Goal: Information Seeking & Learning: Understand process/instructions

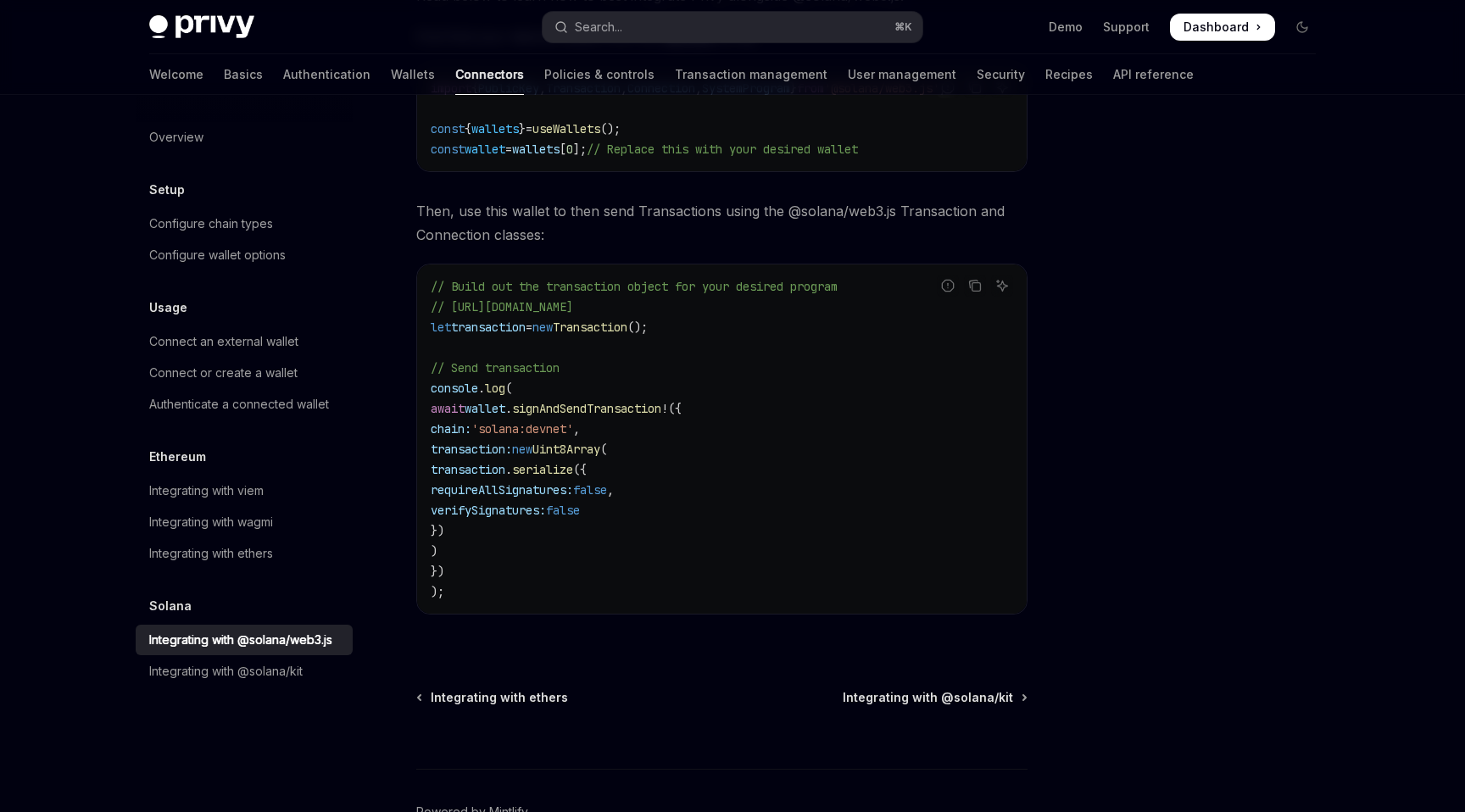
scroll to position [466, 0]
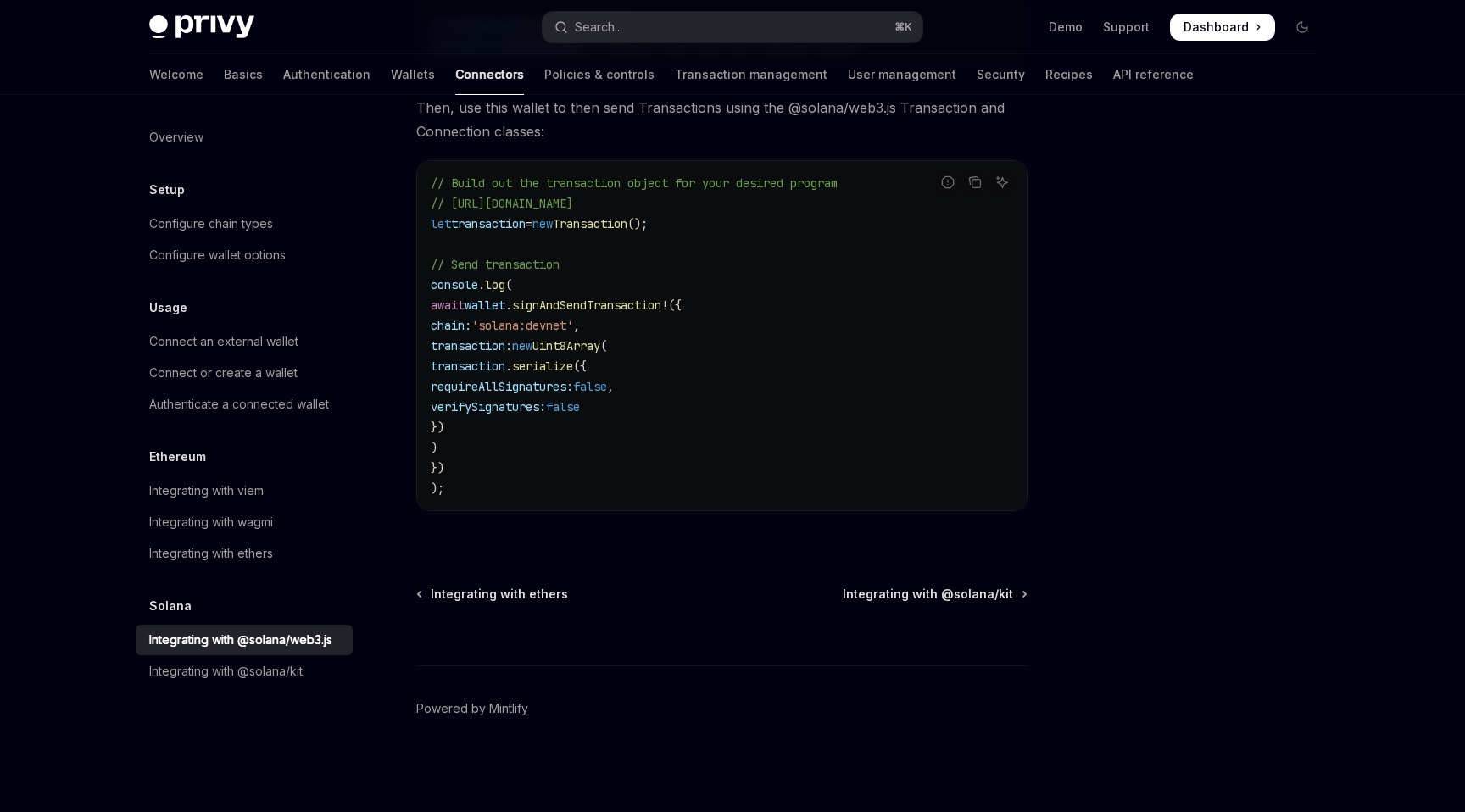
type textarea "*"
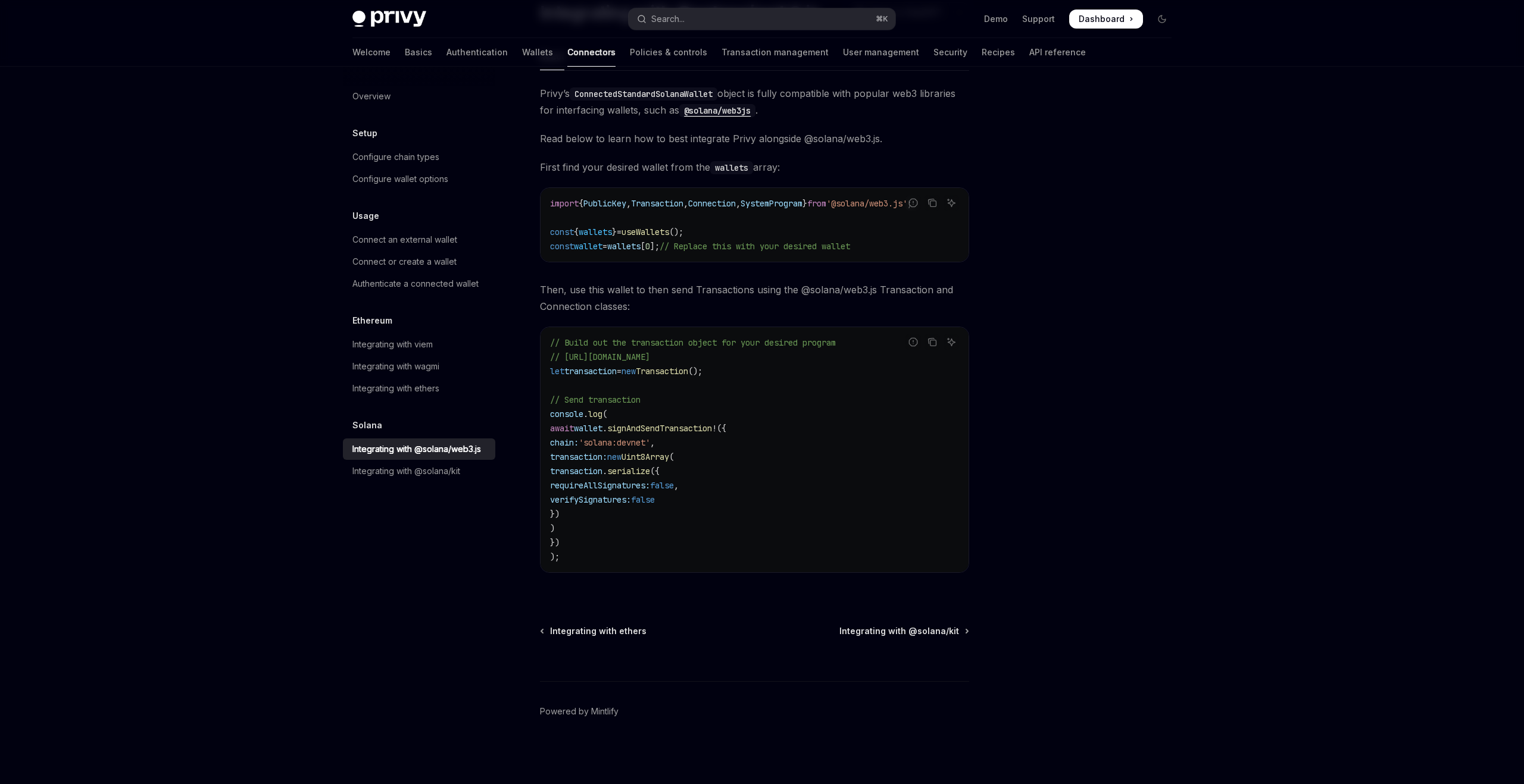
scroll to position [0, 0]
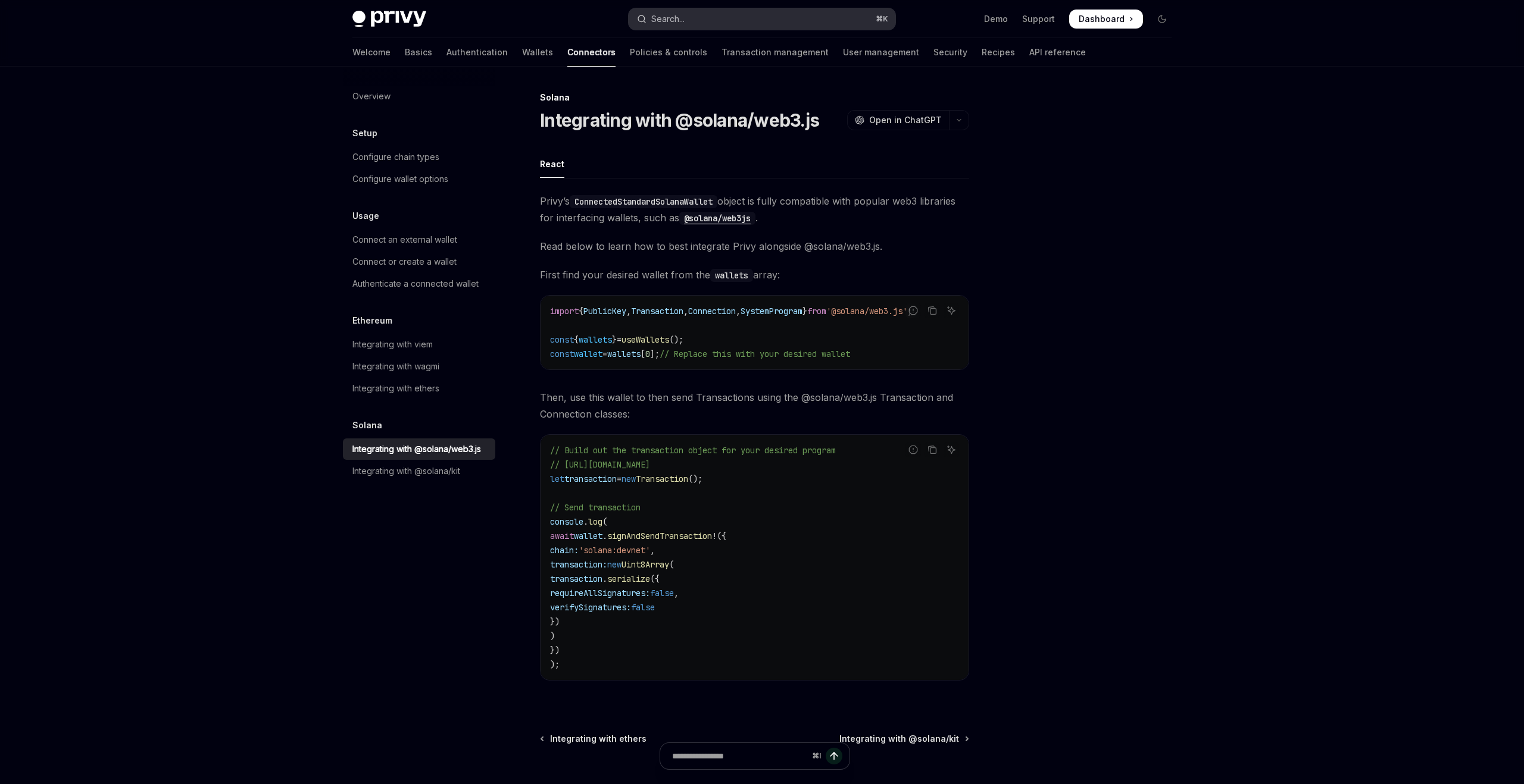
click at [667, 16] on div "Search..." at bounding box center [668, 19] width 33 height 14
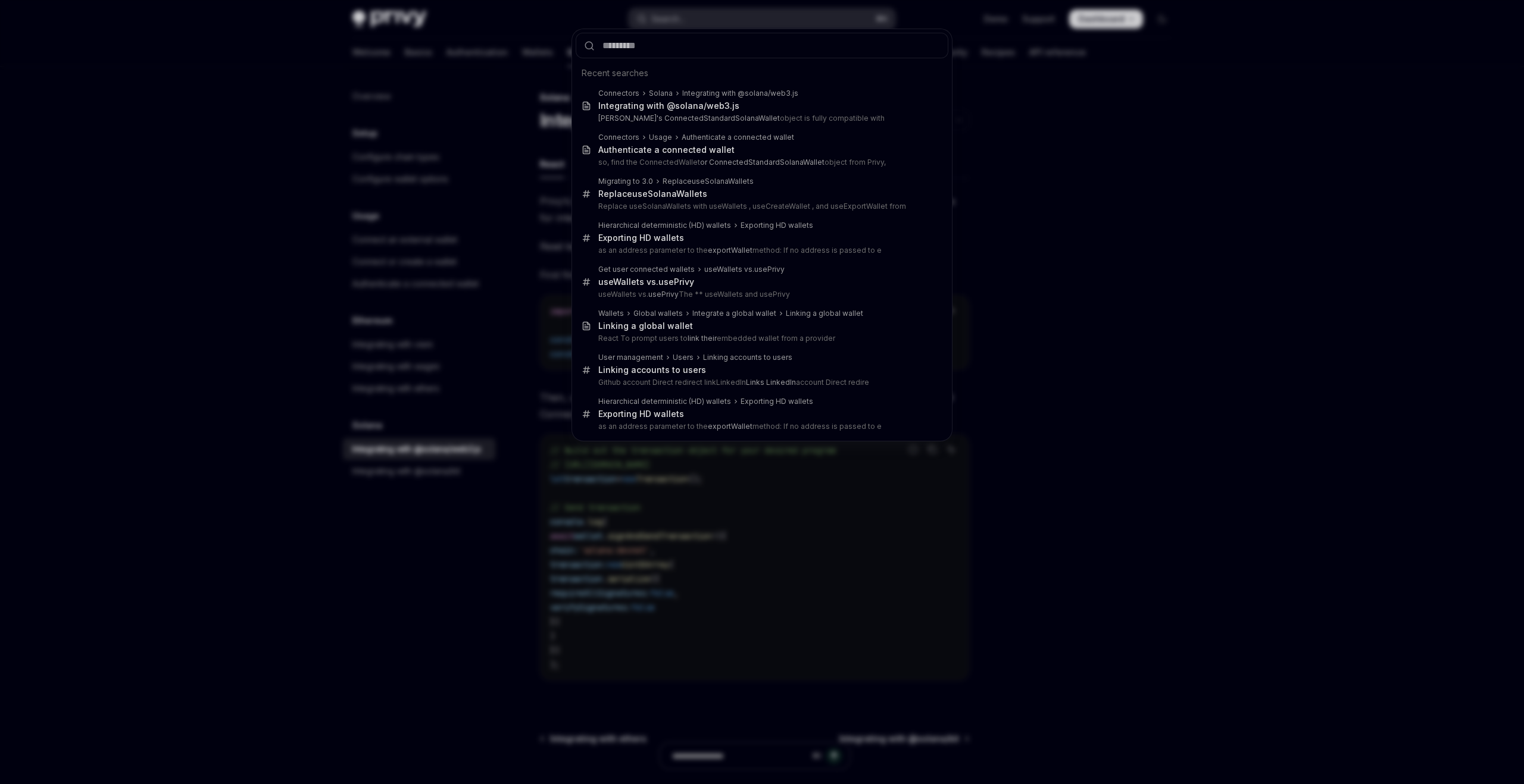
type input "*"
type textarea "*"
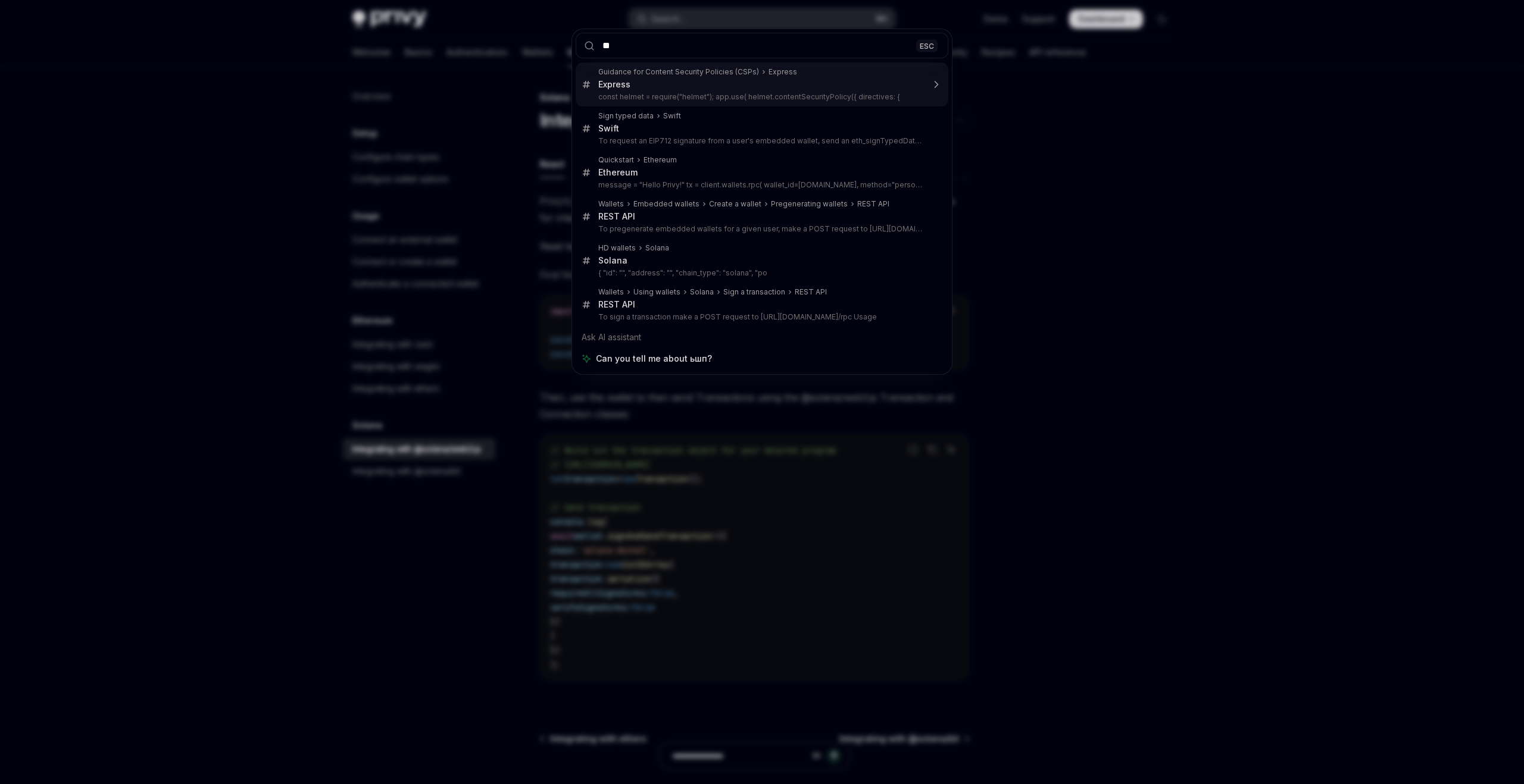
type input "*"
click at [659, 51] on input "*******" at bounding box center [762, 45] width 373 height 26
type input "*******"
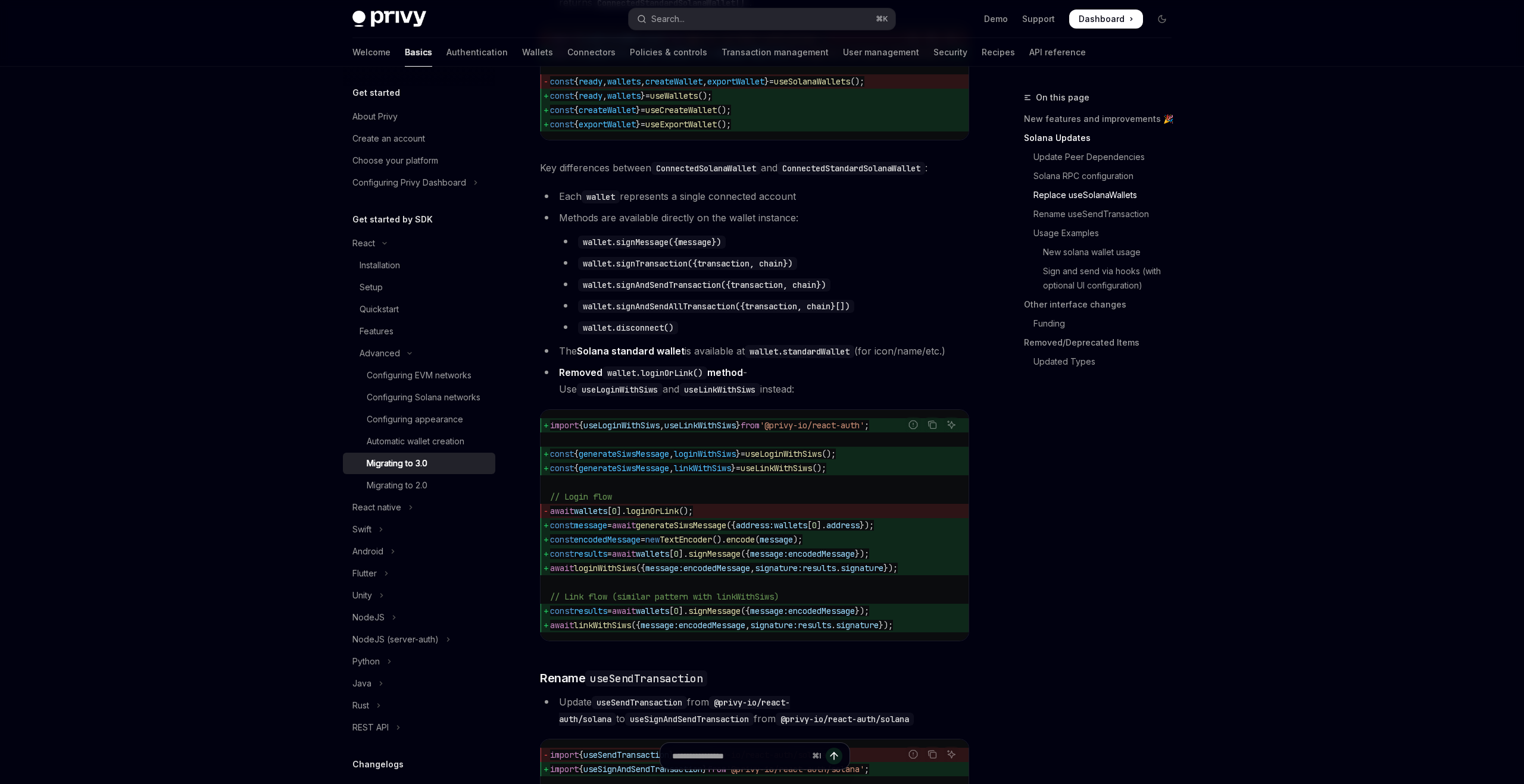
scroll to position [1205, 0]
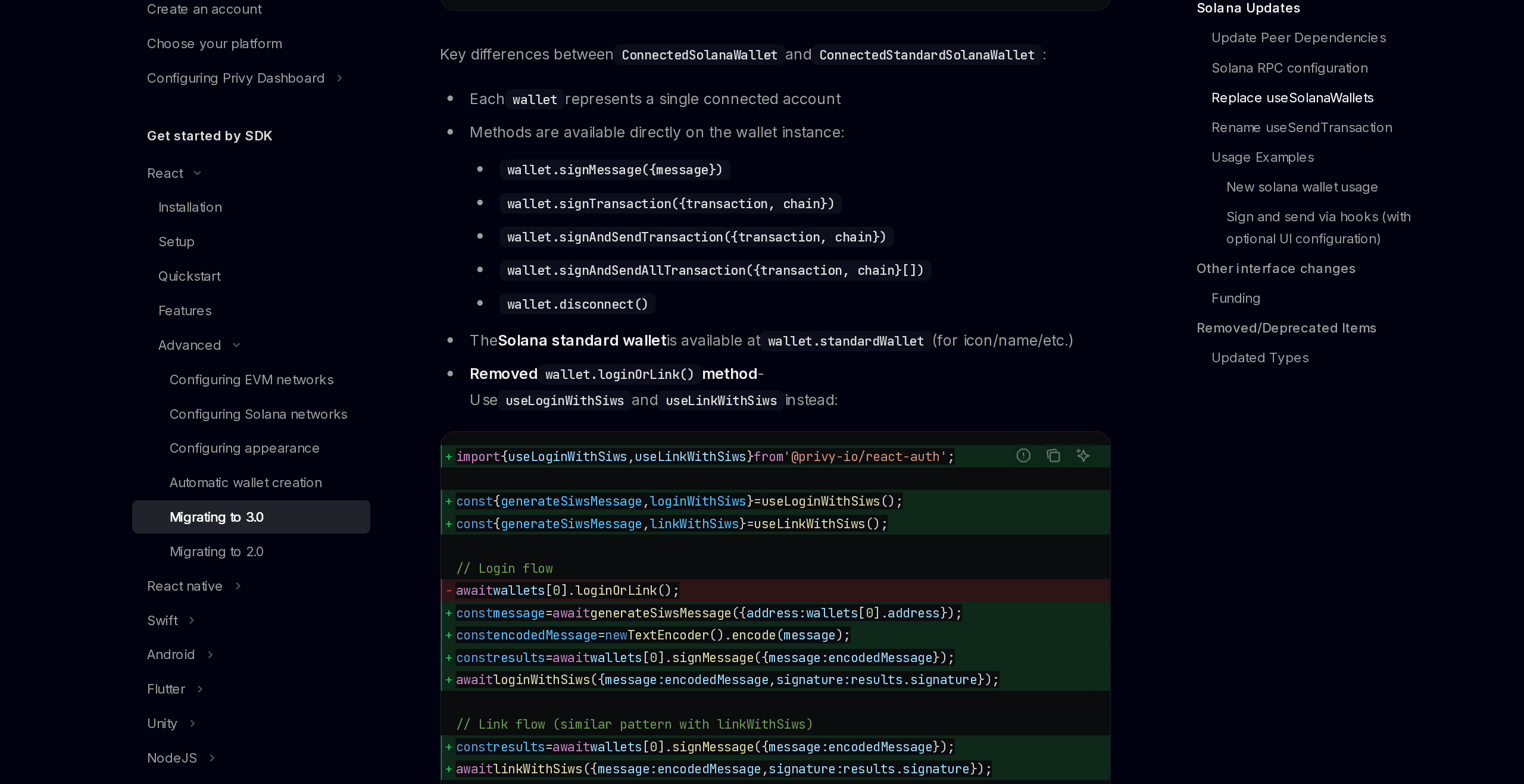
click at [684, 379] on code "wallet.loginOrLink()" at bounding box center [655, 372] width 105 height 13
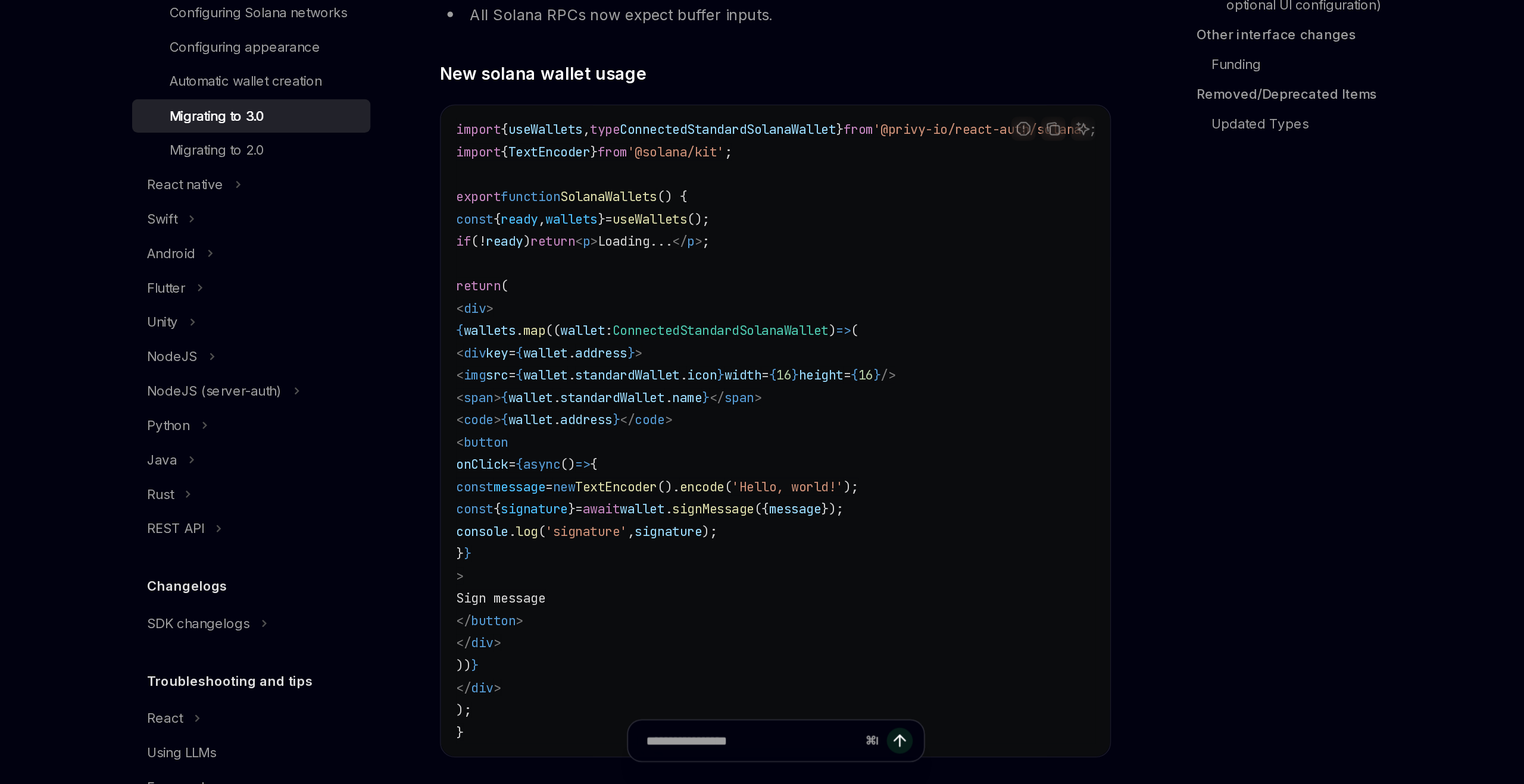
scroll to position [1864, 0]
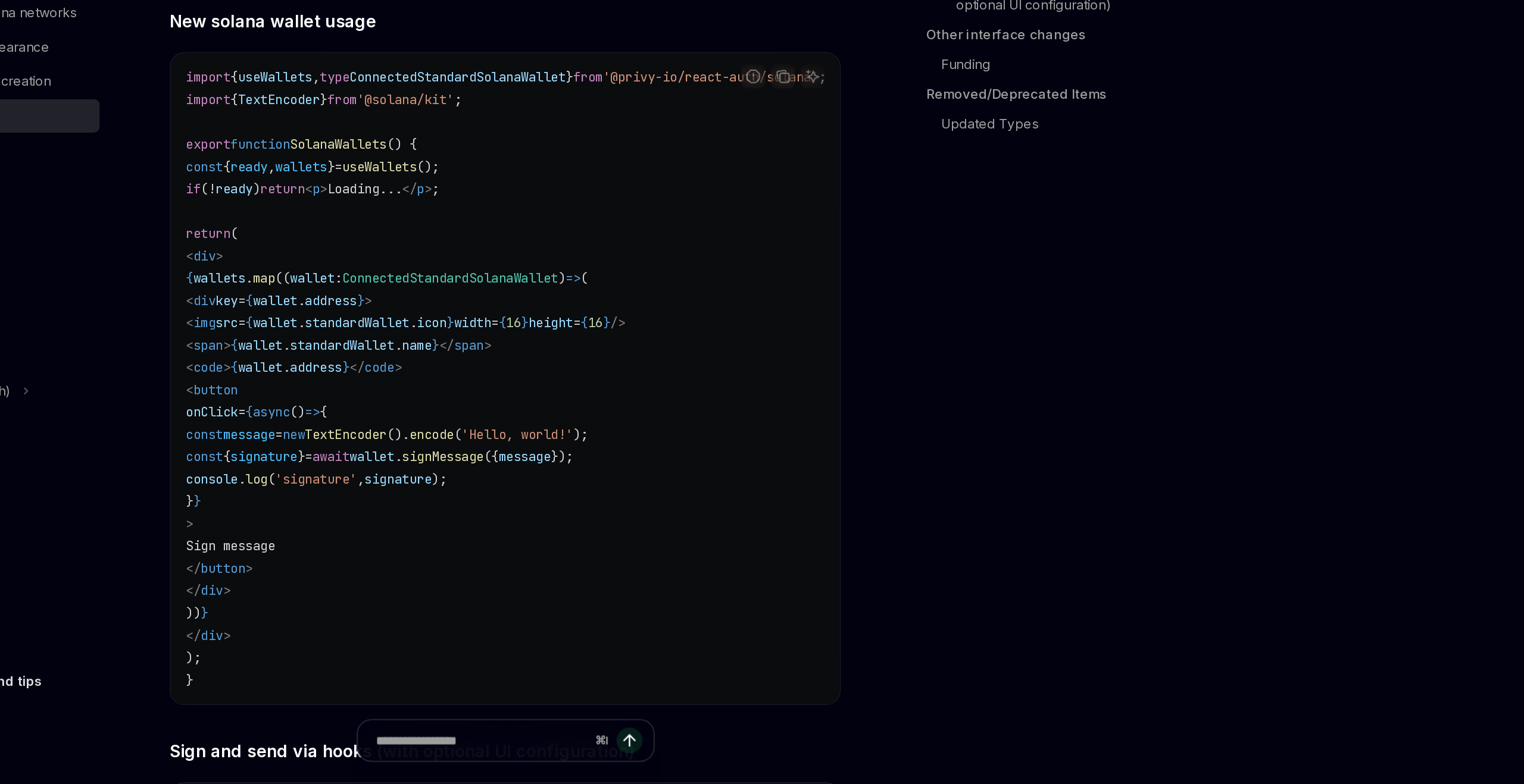
click at [934, 407] on code "import { useWallets , type ConnectedStandardSolanaWallet } from '@privy-io/reac…" at bounding box center [769, 525] width 438 height 400
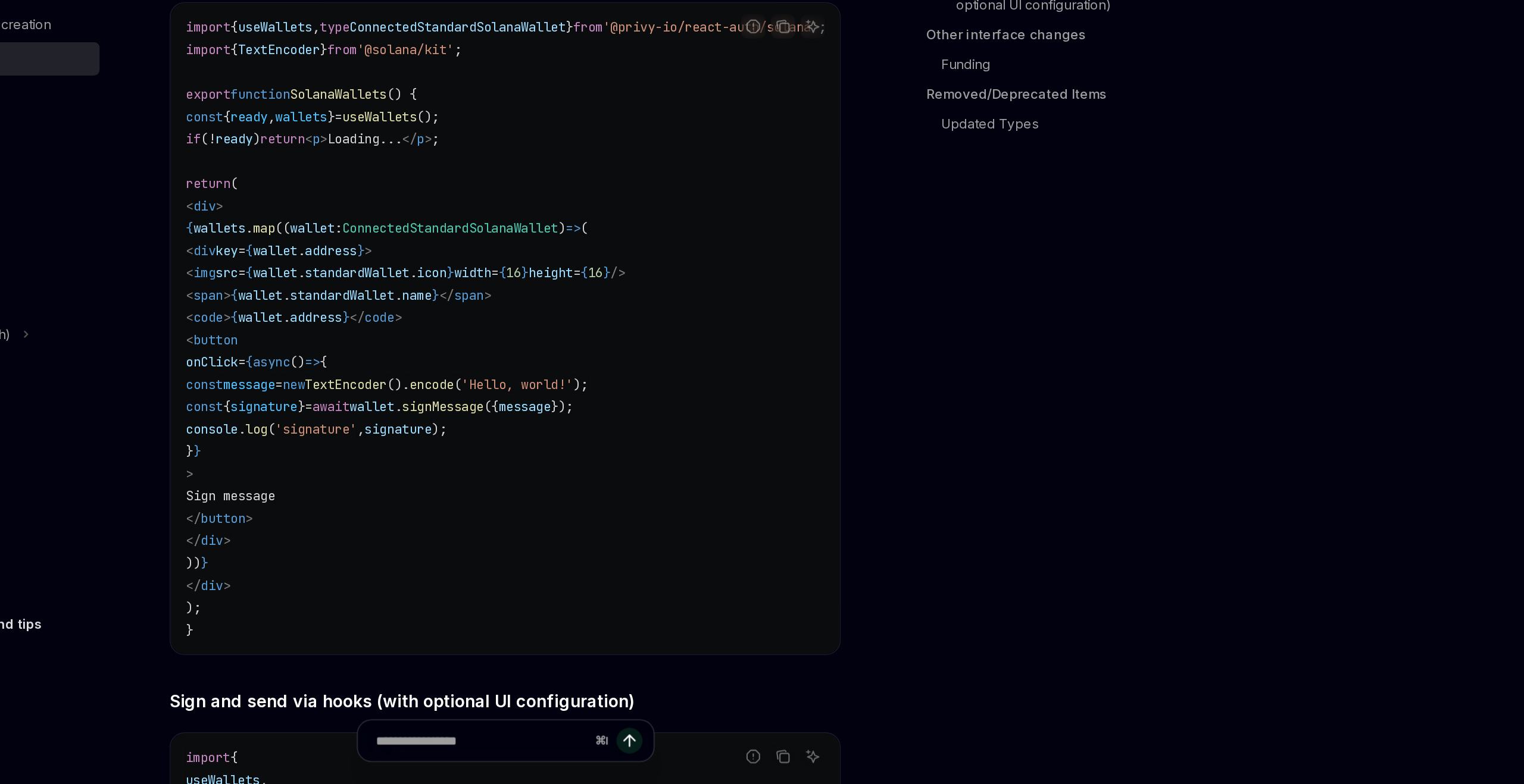
click at [1015, 508] on div "On this page New features and improvements 🎉 Solana Updates Update Peer Depende…" at bounding box center [1091, 437] width 181 height 694
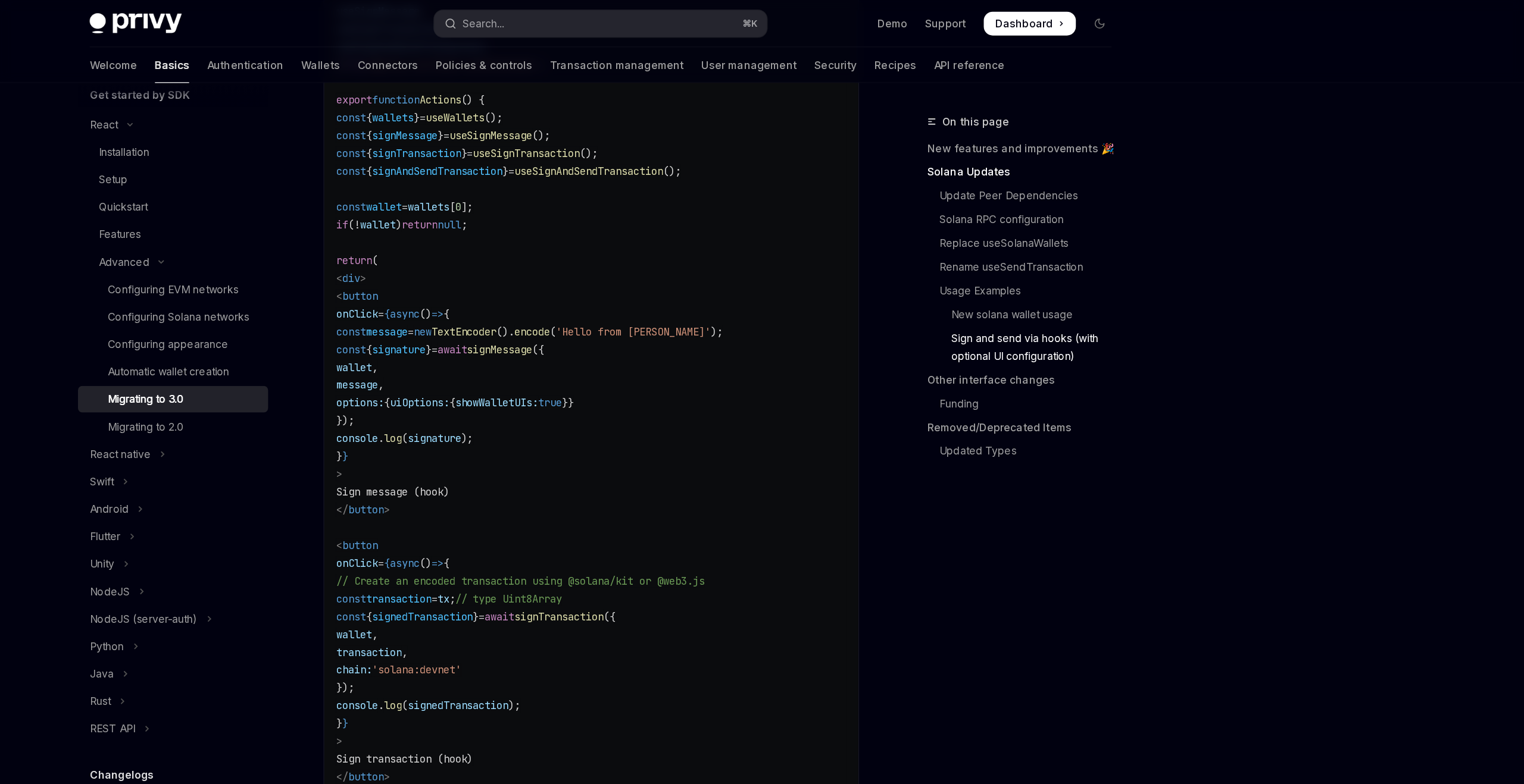
scroll to position [2588, 0]
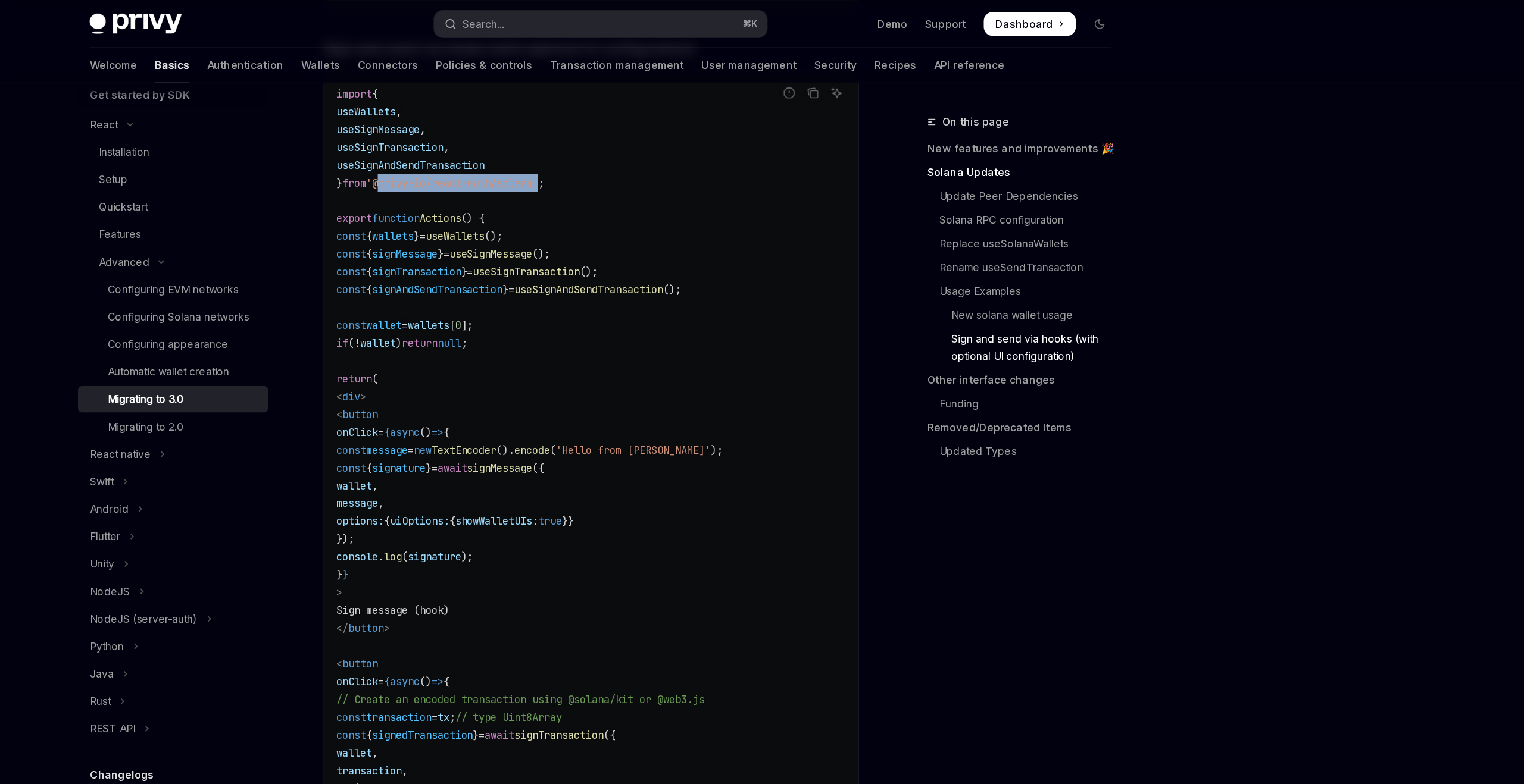
drag, startPoint x: 589, startPoint y: 183, endPoint x: 725, endPoint y: 183, distance: 136.0
click at [712, 152] on span "'@privy-io/react-auth/solana'" at bounding box center [643, 146] width 138 height 11
copy span "@privy-io/react-auth/solana"
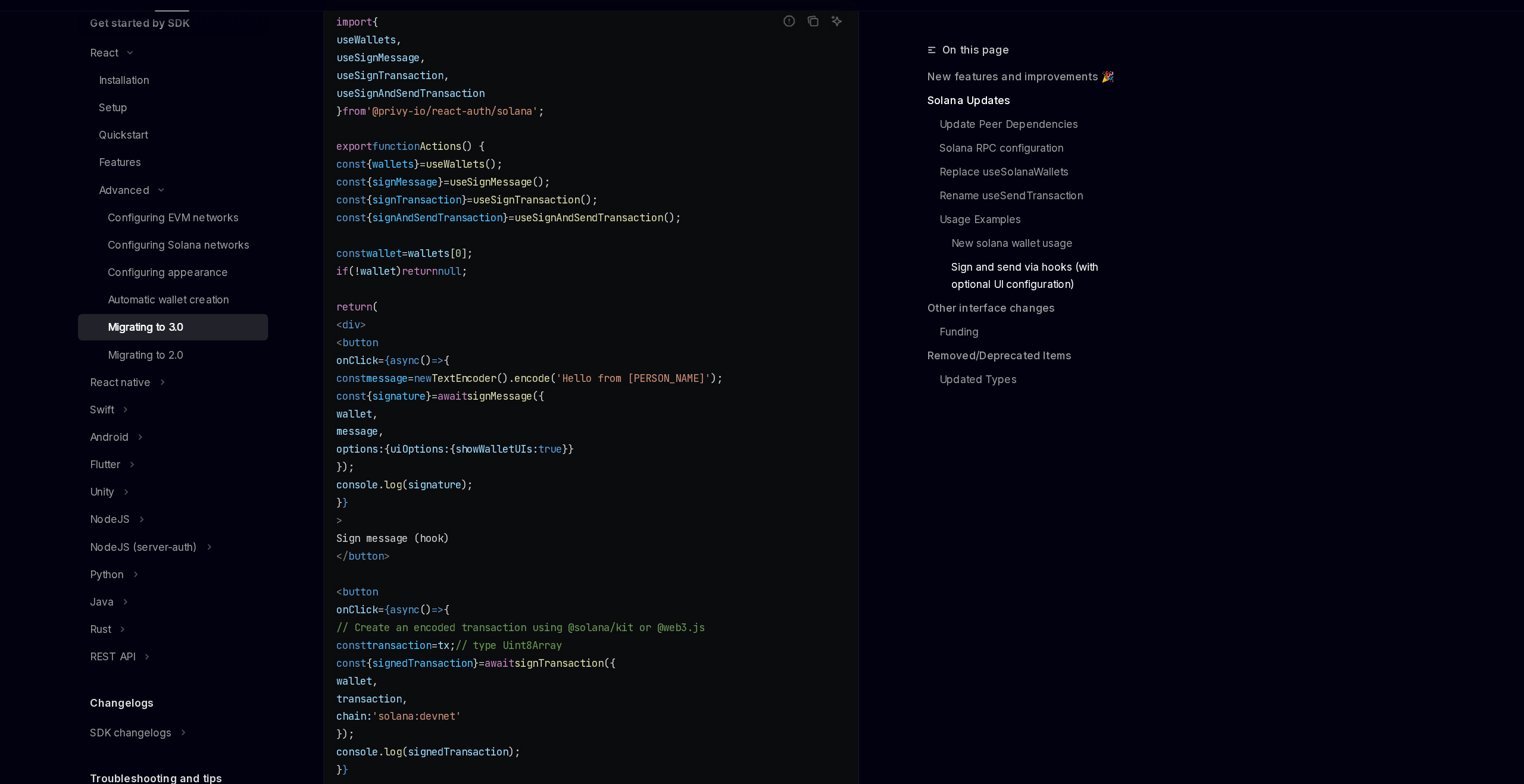
click at [773, 238] on span "useSignAndSendTransaction" at bounding box center [752, 231] width 119 height 11
copy span "useSignAndSendTransaction"
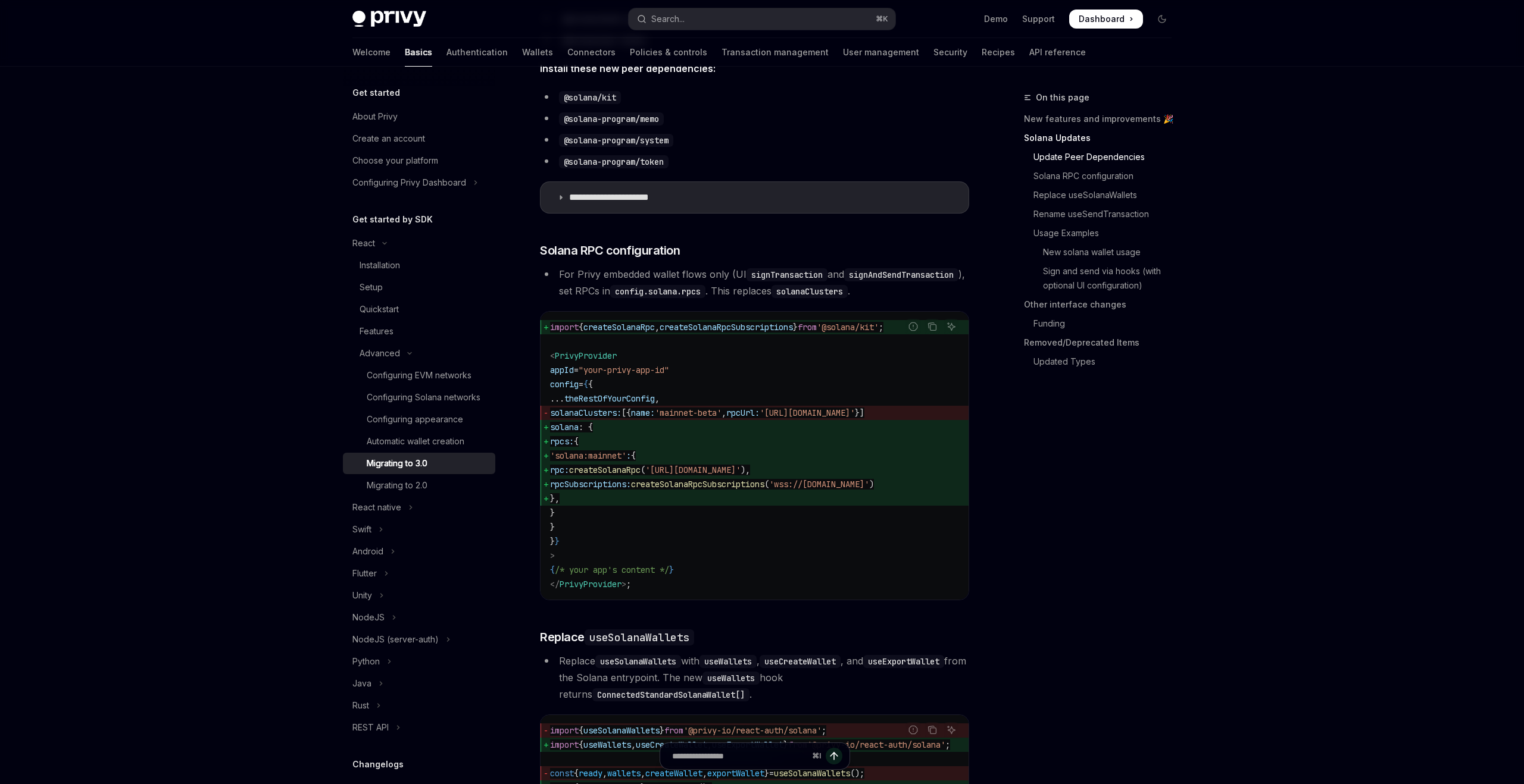
scroll to position [485, 0]
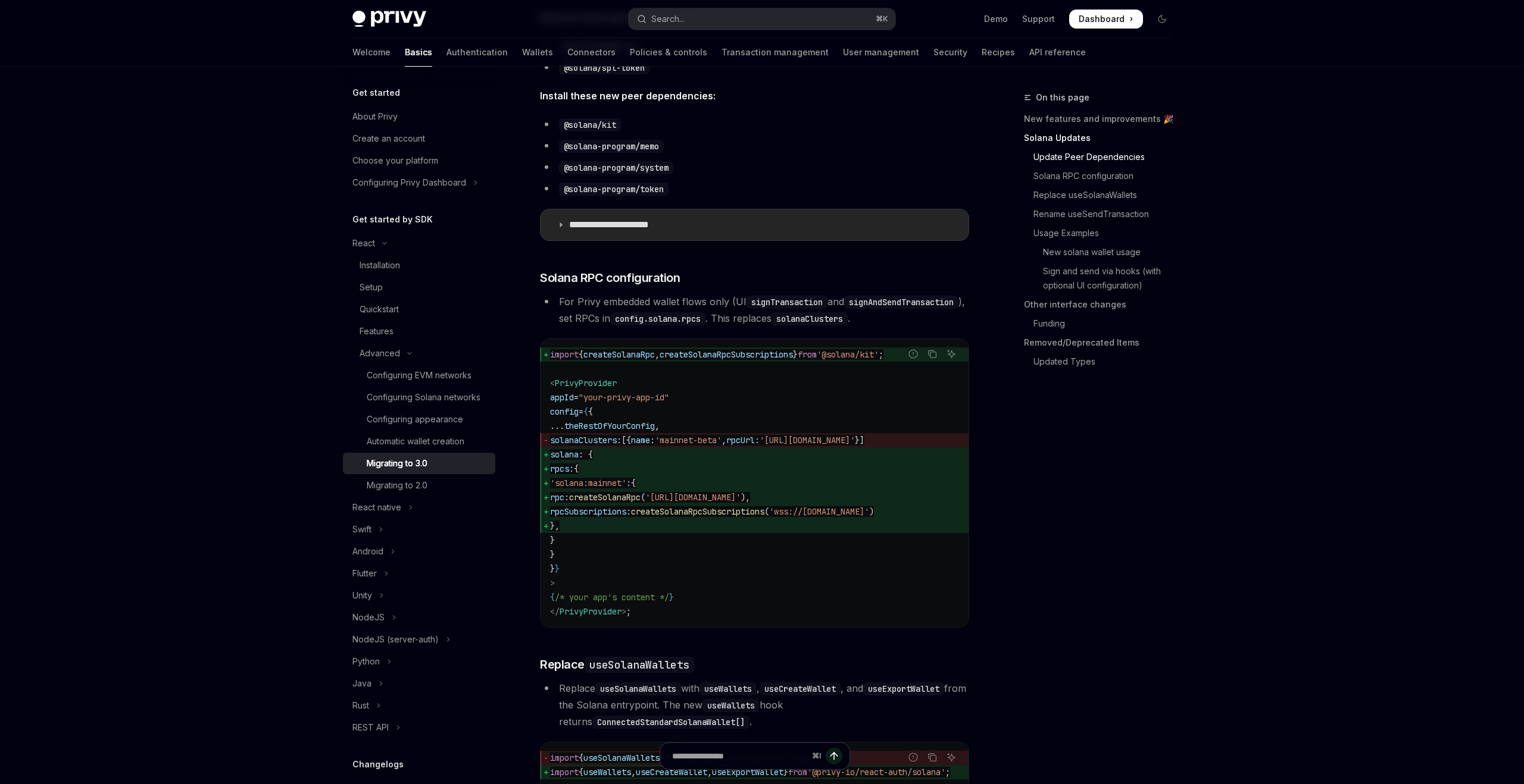
click at [672, 231] on summary "**********" at bounding box center [755, 225] width 428 height 31
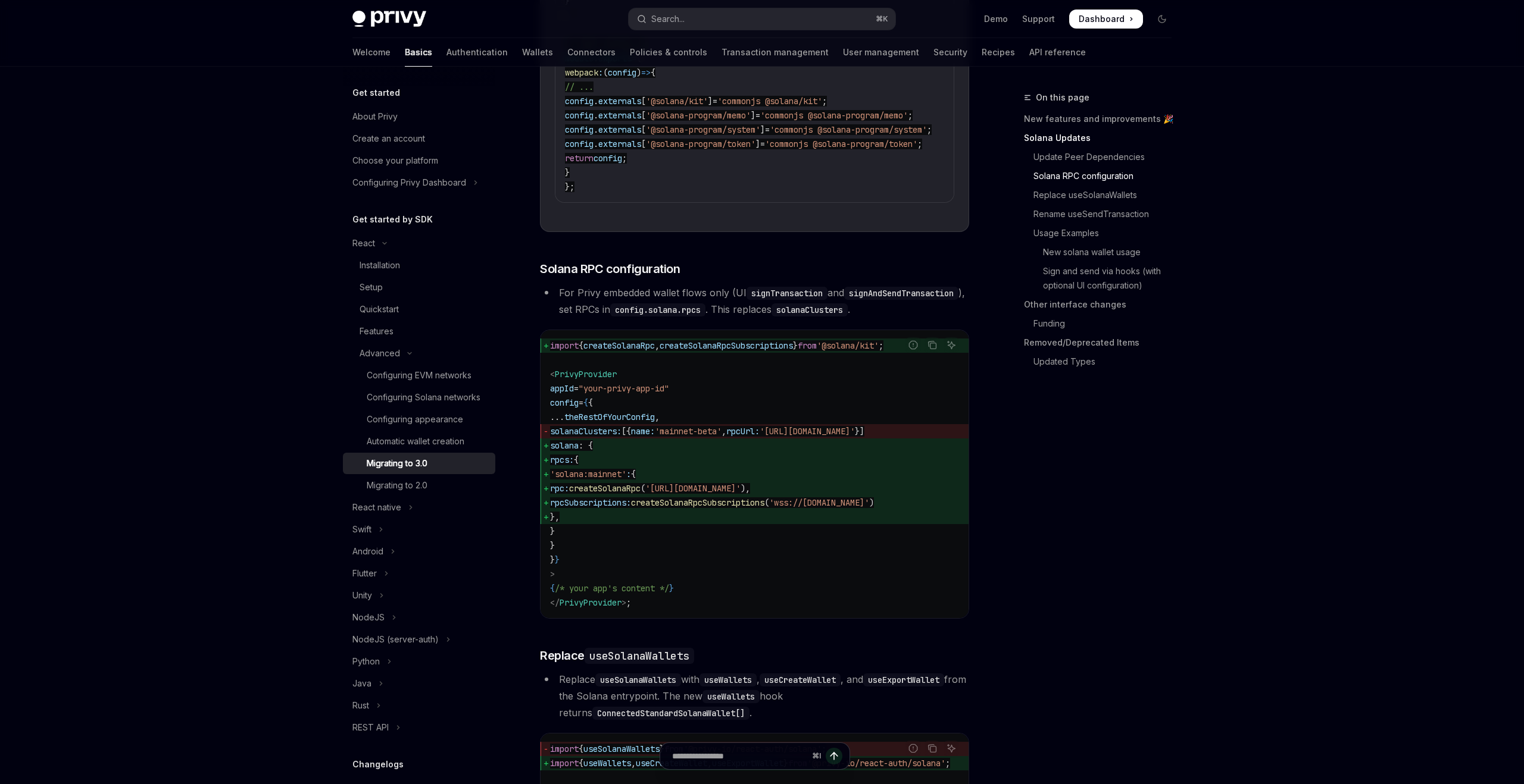
scroll to position [1019, 0]
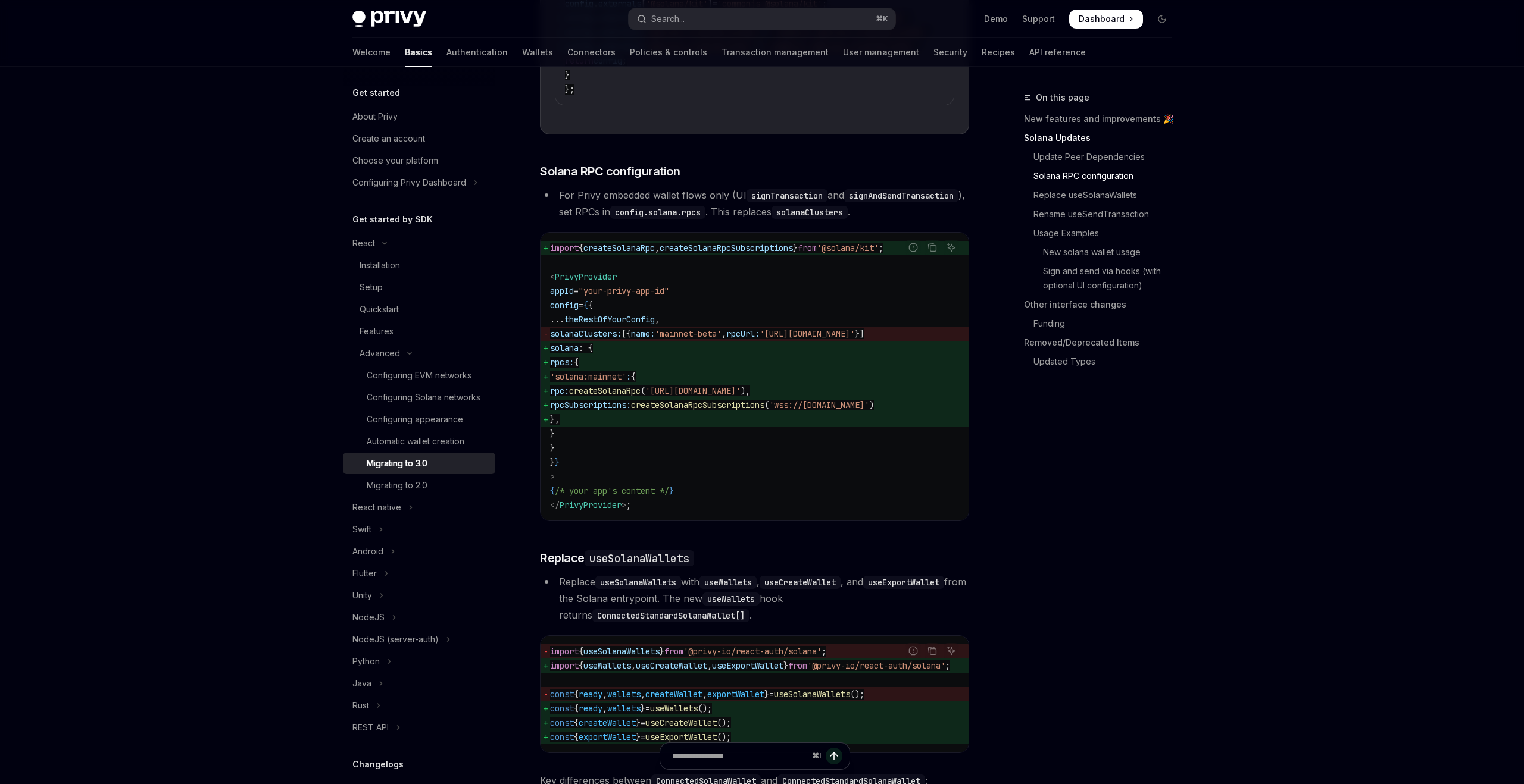
click at [704, 202] on li "For Privy embedded wallet flows only (UI signTransaction and signAndSendTransac…" at bounding box center [755, 203] width 429 height 33
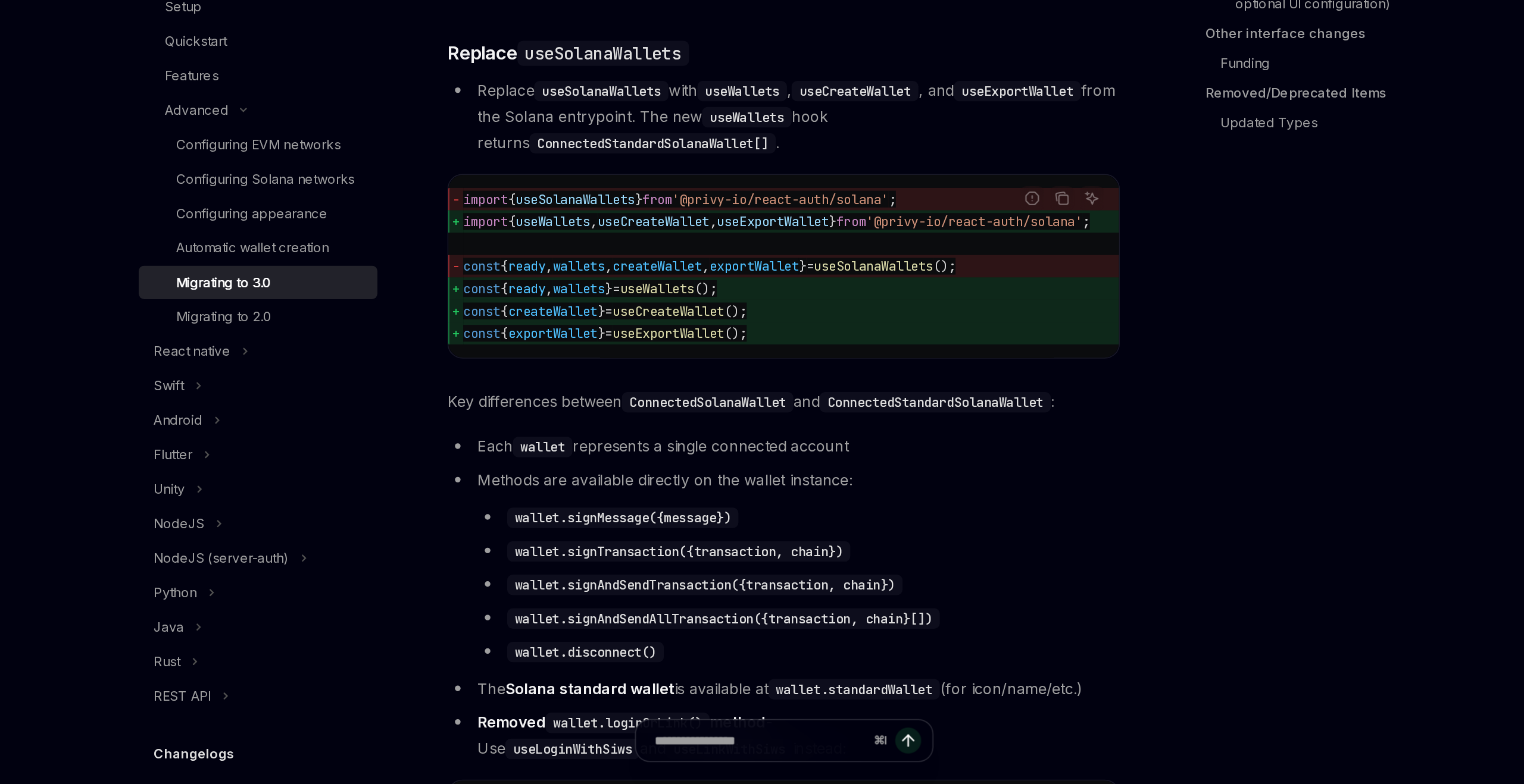
scroll to position [1261, 0]
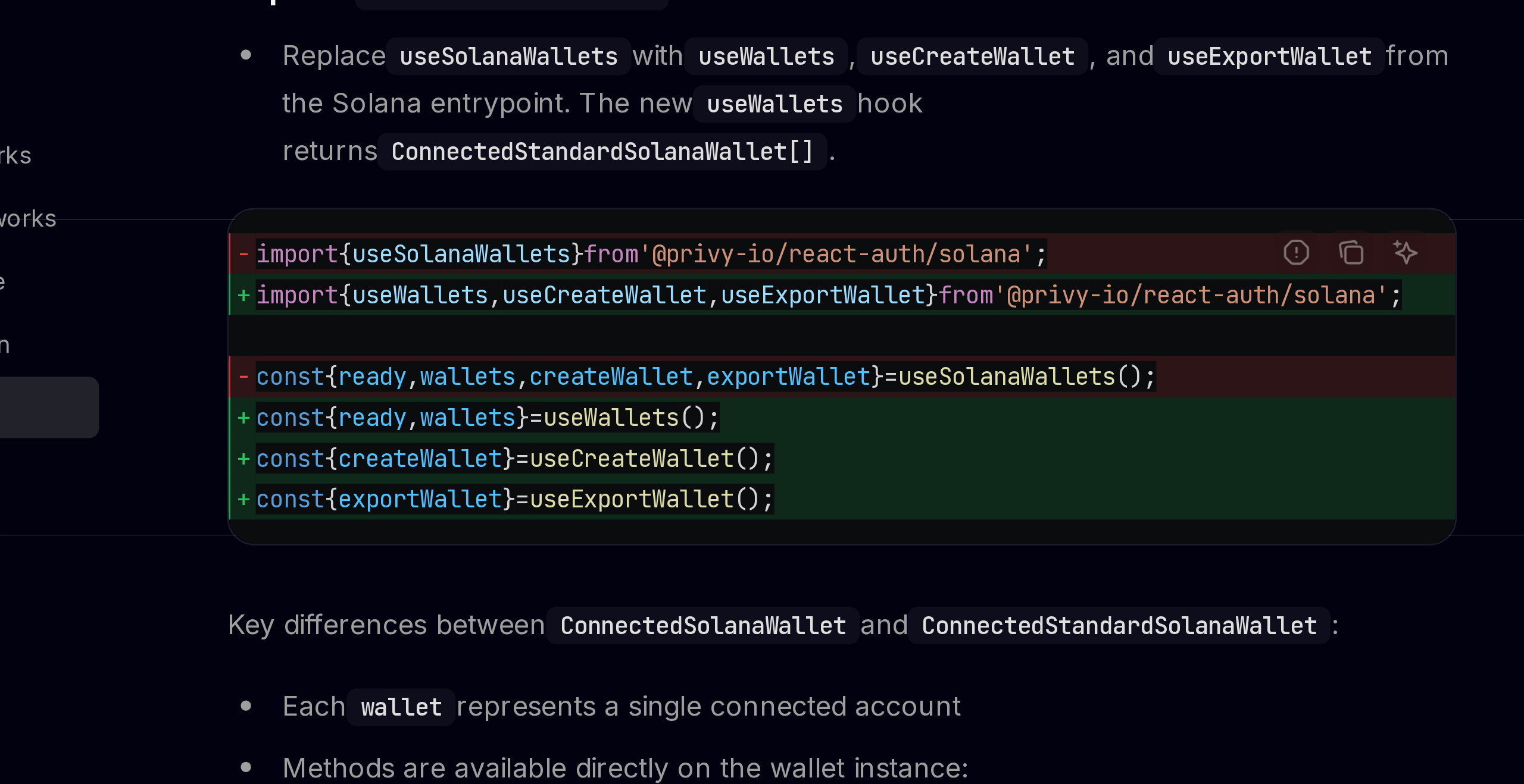
click at [663, 381] on code "ConnectedStandardSolanaWallet[]" at bounding box center [671, 374] width 157 height 13
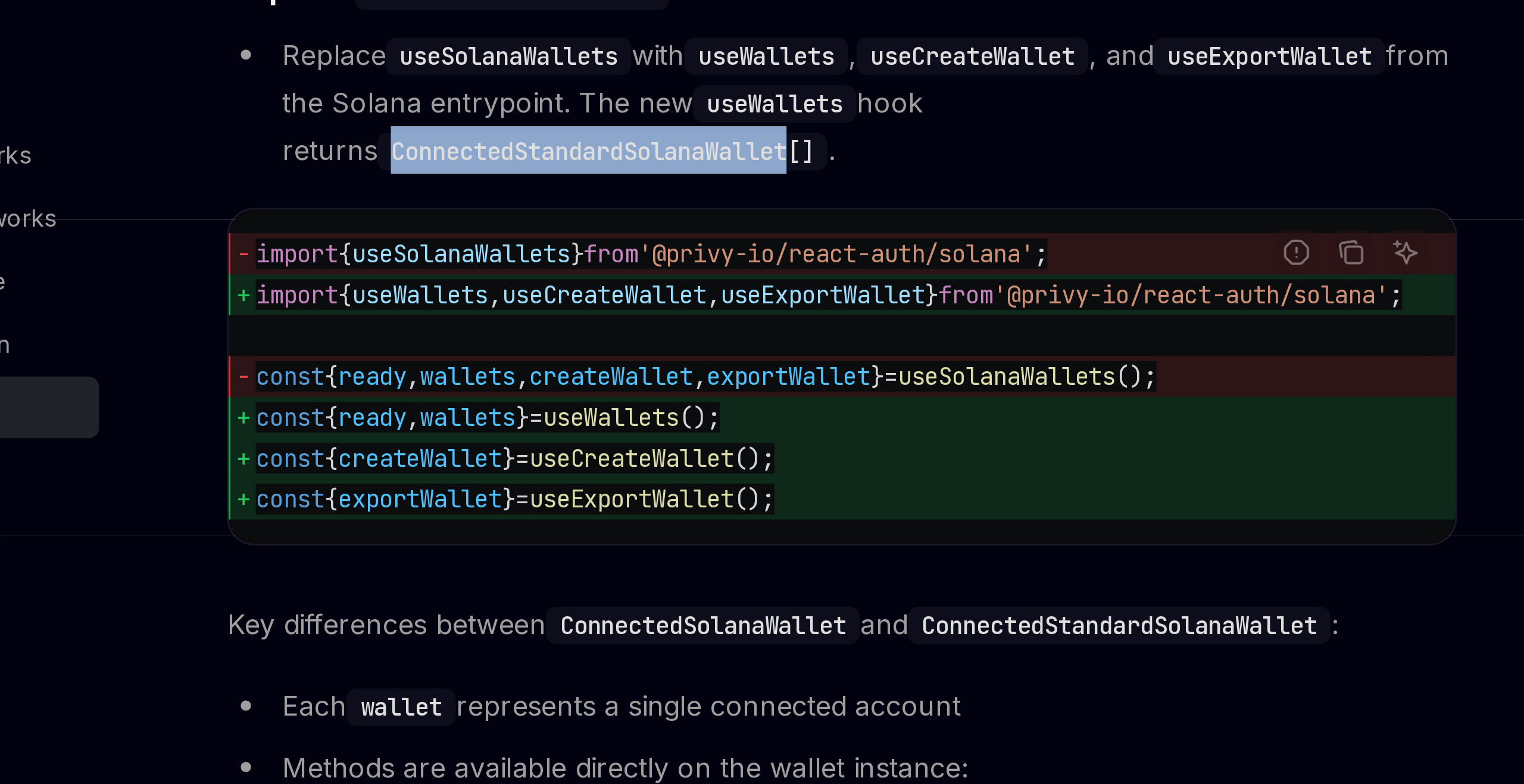
click at [663, 381] on code "ConnectedStandardSolanaWallet[]" at bounding box center [671, 374] width 157 height 13
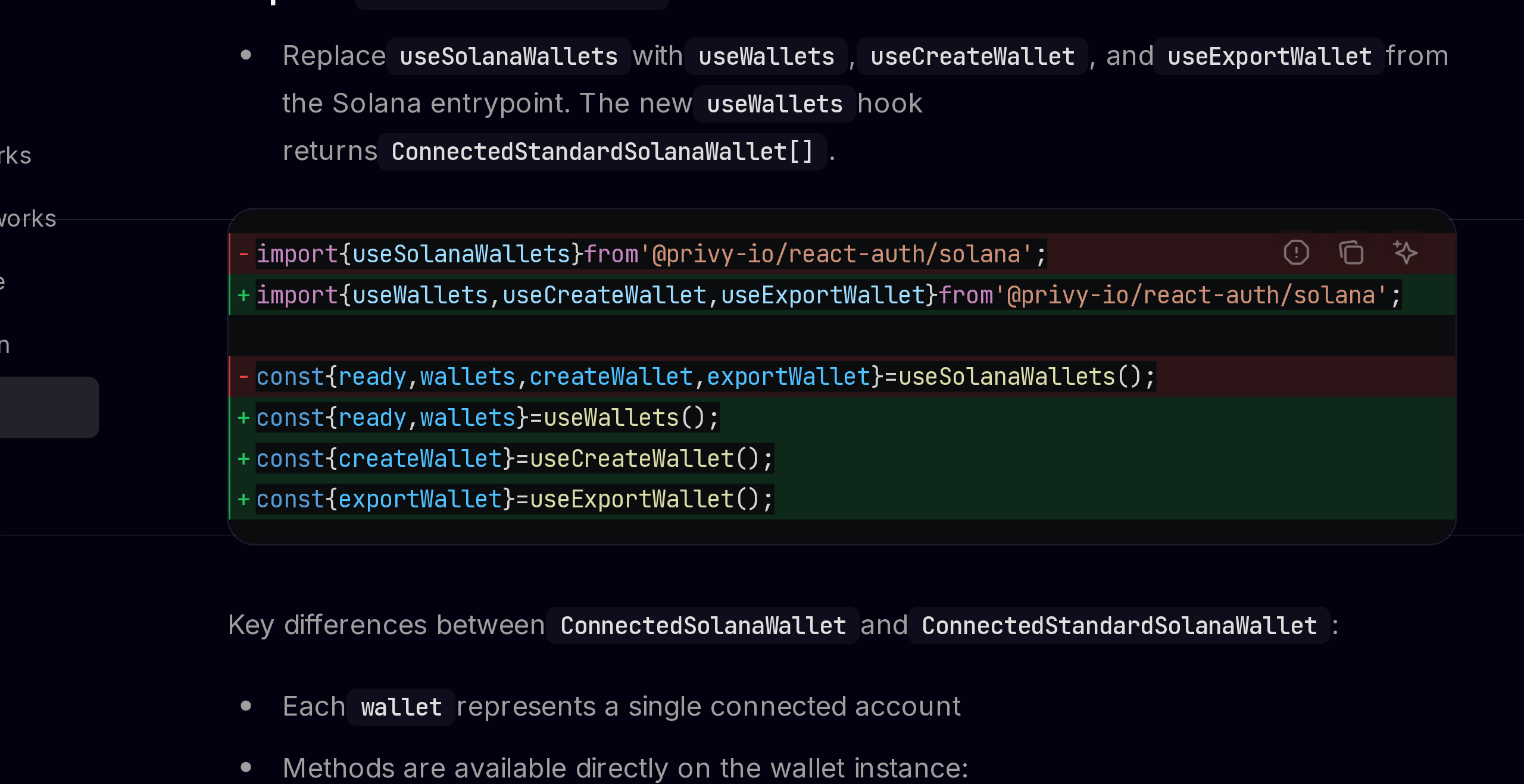
click at [734, 382] on li "Replace useSolanaWallets with useWallets , useCreateWallet , and useExportWalle…" at bounding box center [755, 357] width 429 height 50
click at [673, 381] on code "ConnectedStandardSolanaWallet[]" at bounding box center [671, 374] width 157 height 13
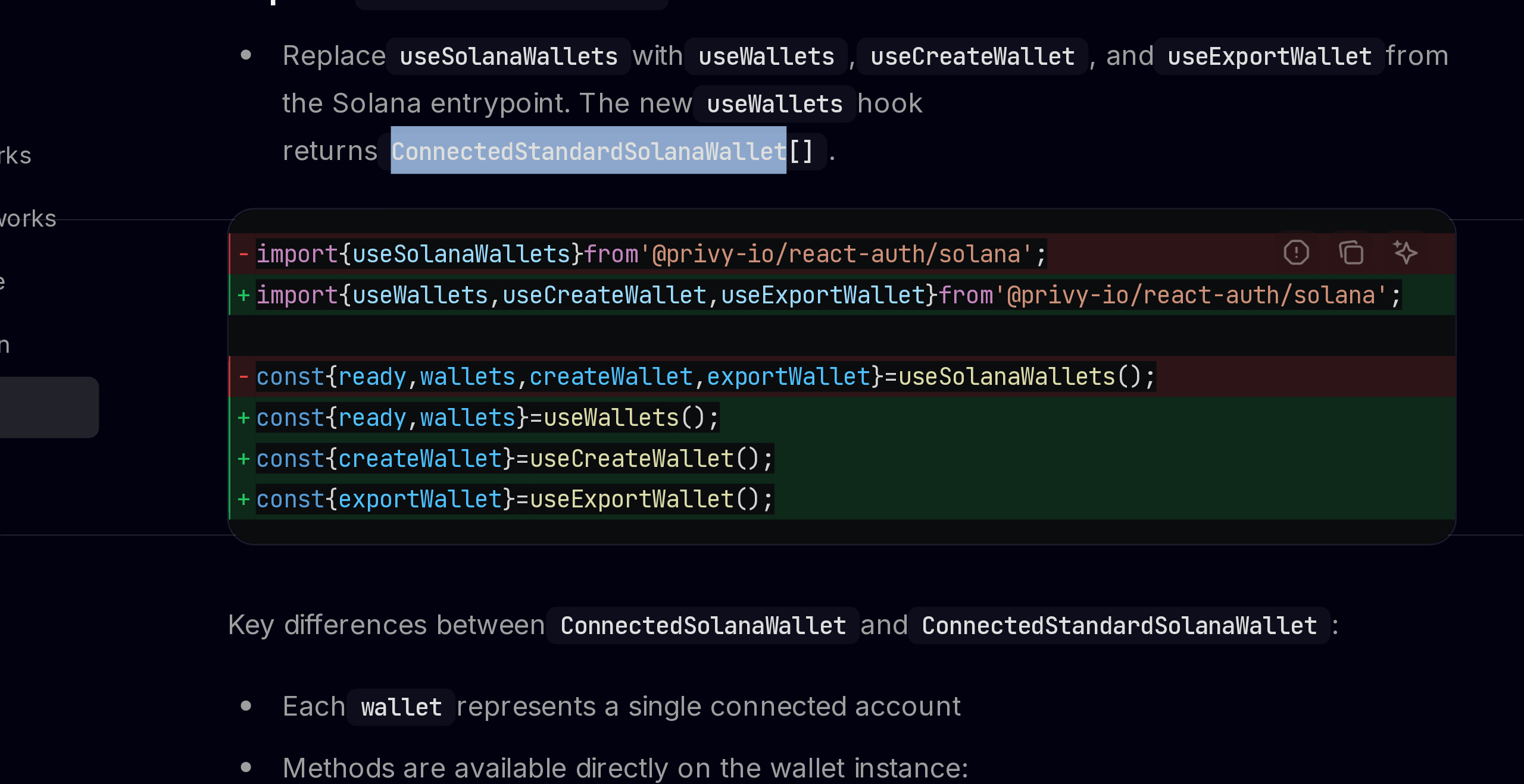
click at [673, 381] on code "ConnectedStandardSolanaWallet[]" at bounding box center [671, 374] width 157 height 13
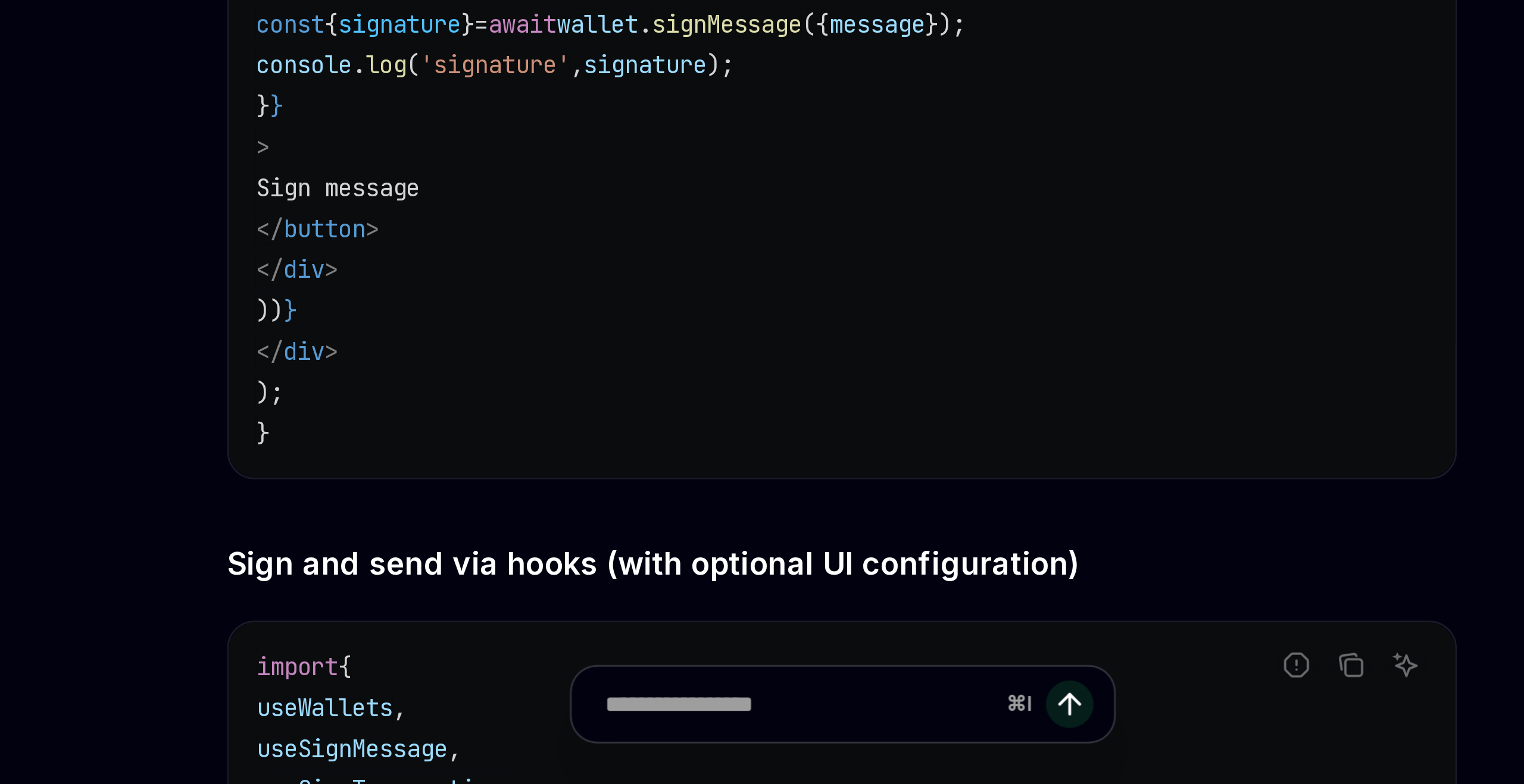
scroll to position [2348, 0]
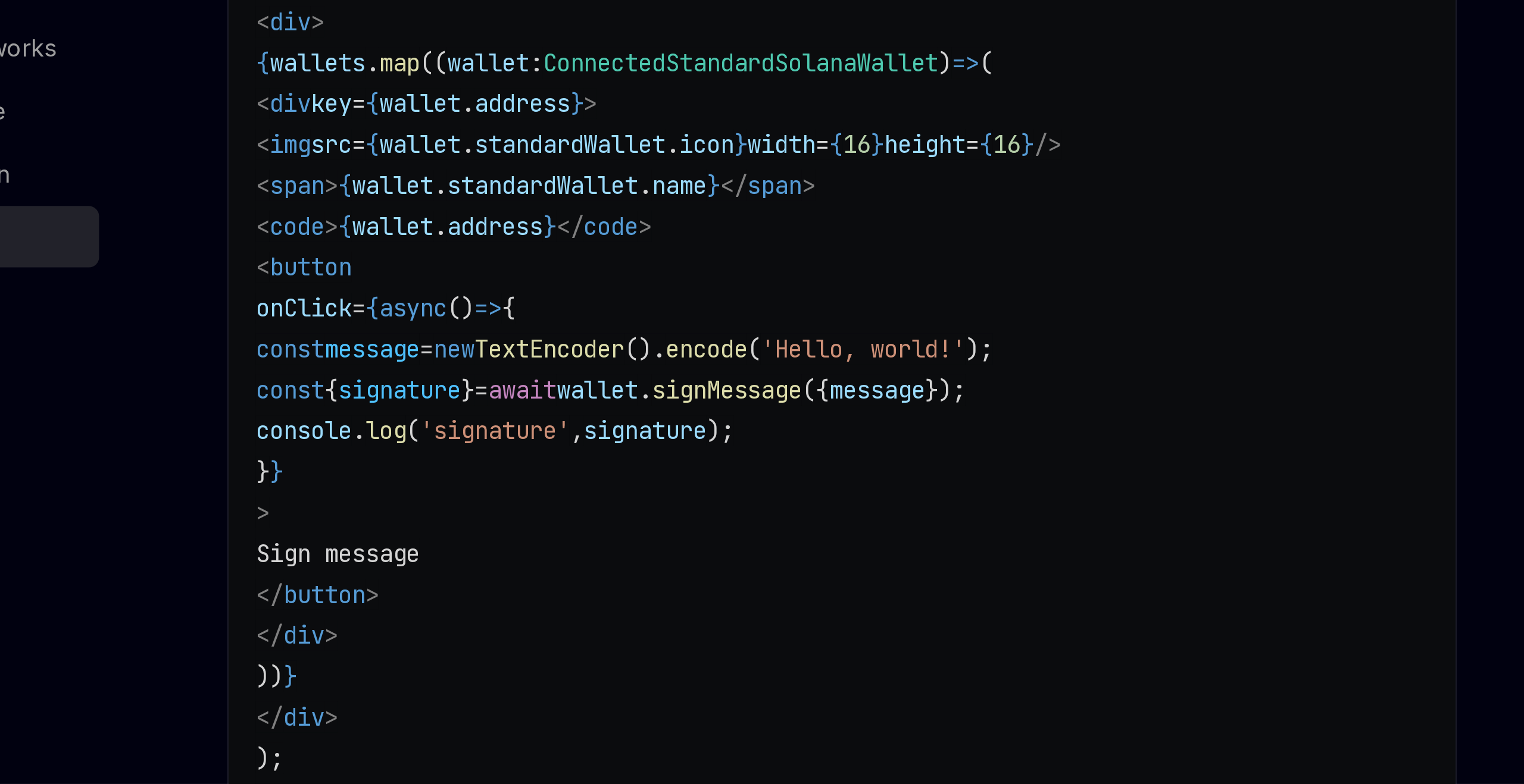
click at [683, 451] on span "standardWallet" at bounding box center [650, 445] width 67 height 11
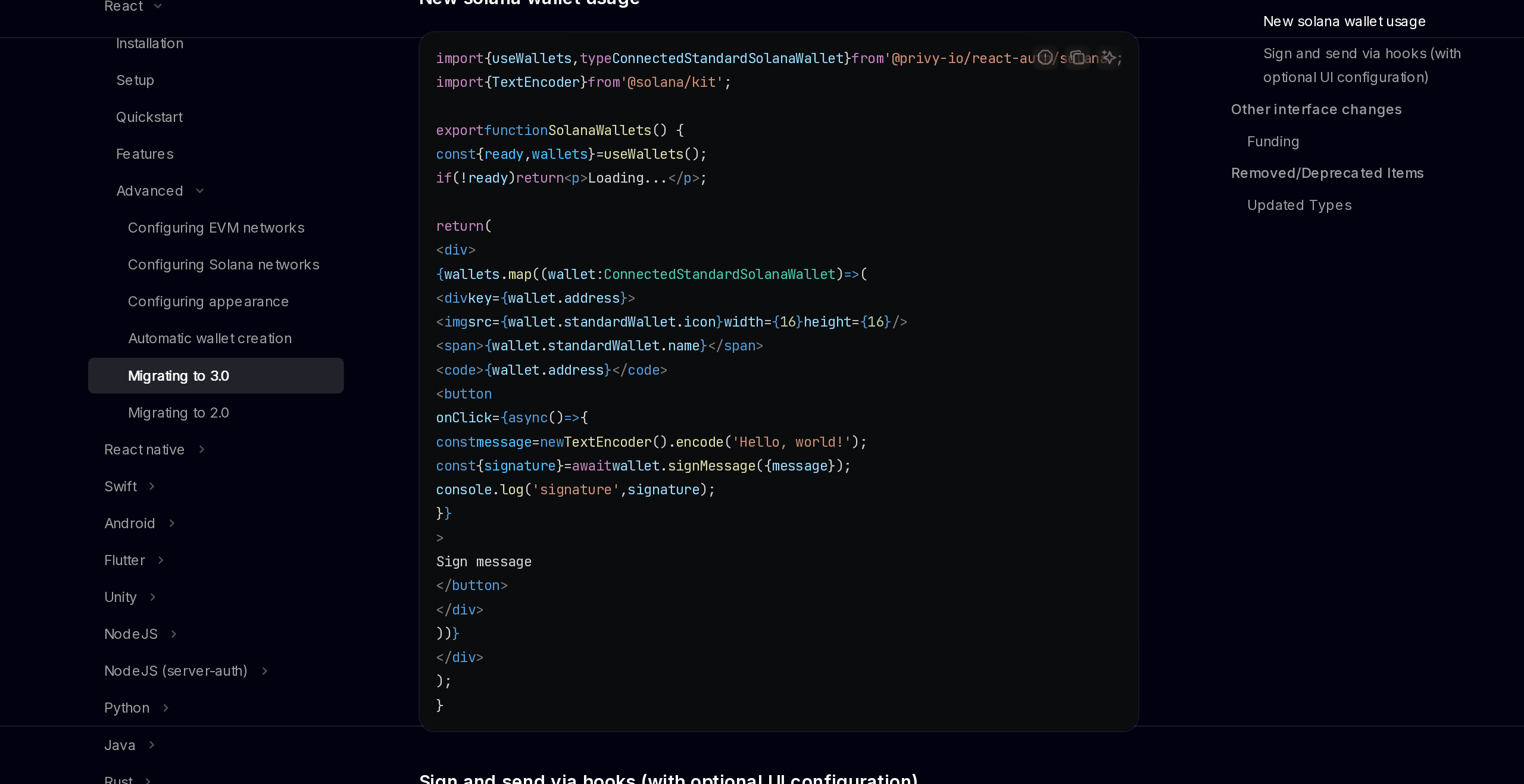
type textarea "*"
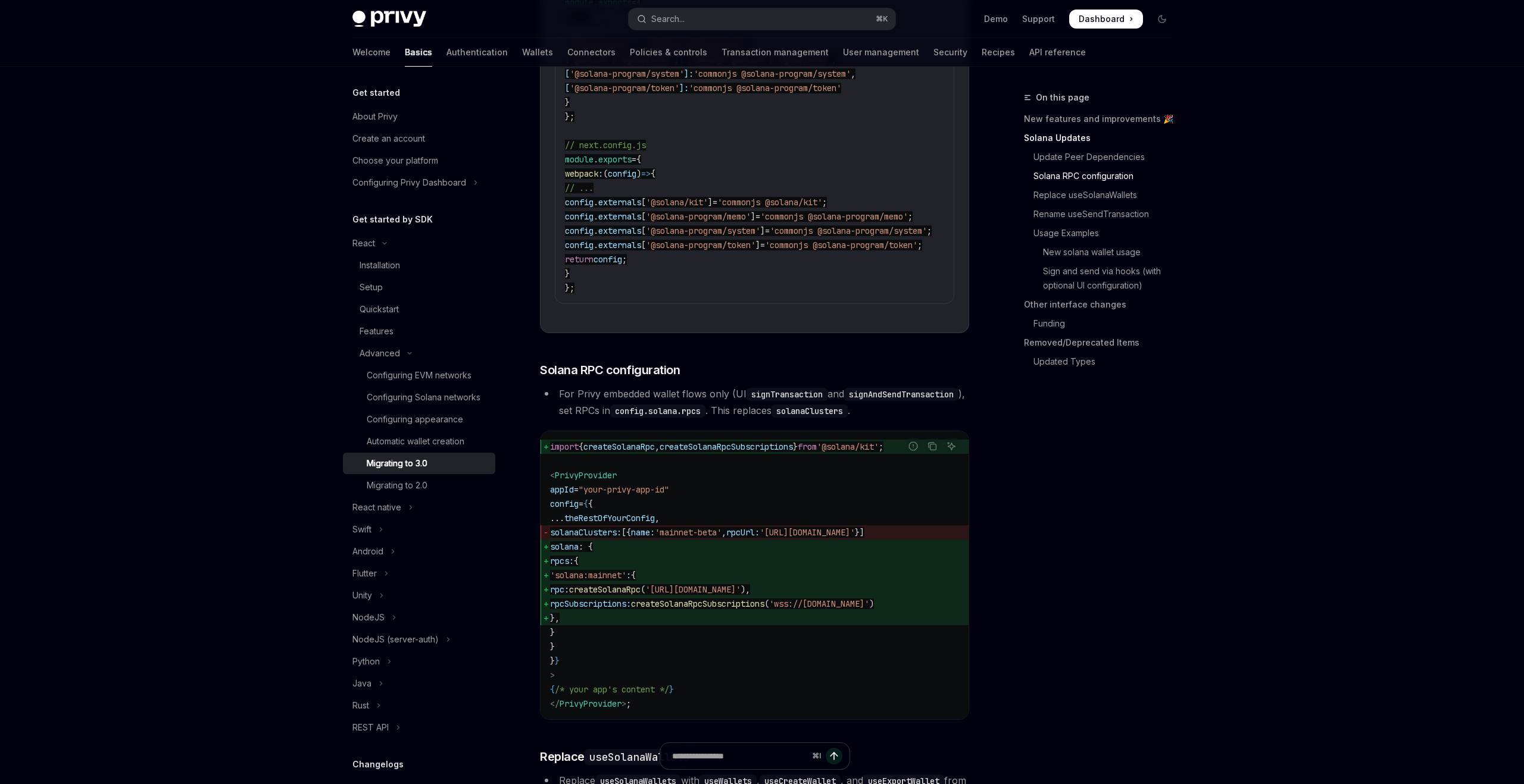
scroll to position [744, 0]
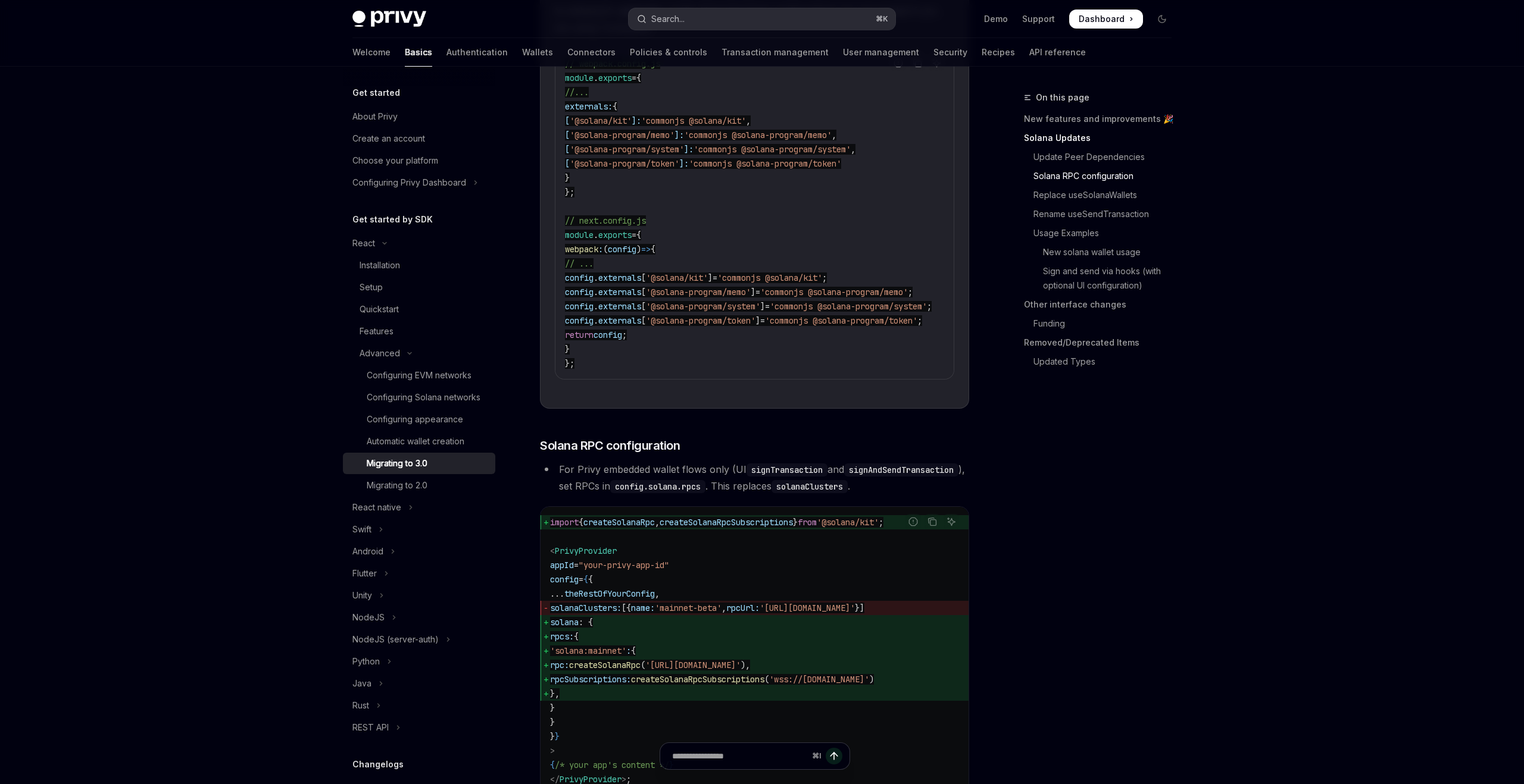
click at [727, 24] on button "Search... ⌘ K" at bounding box center [761, 19] width 266 height 21
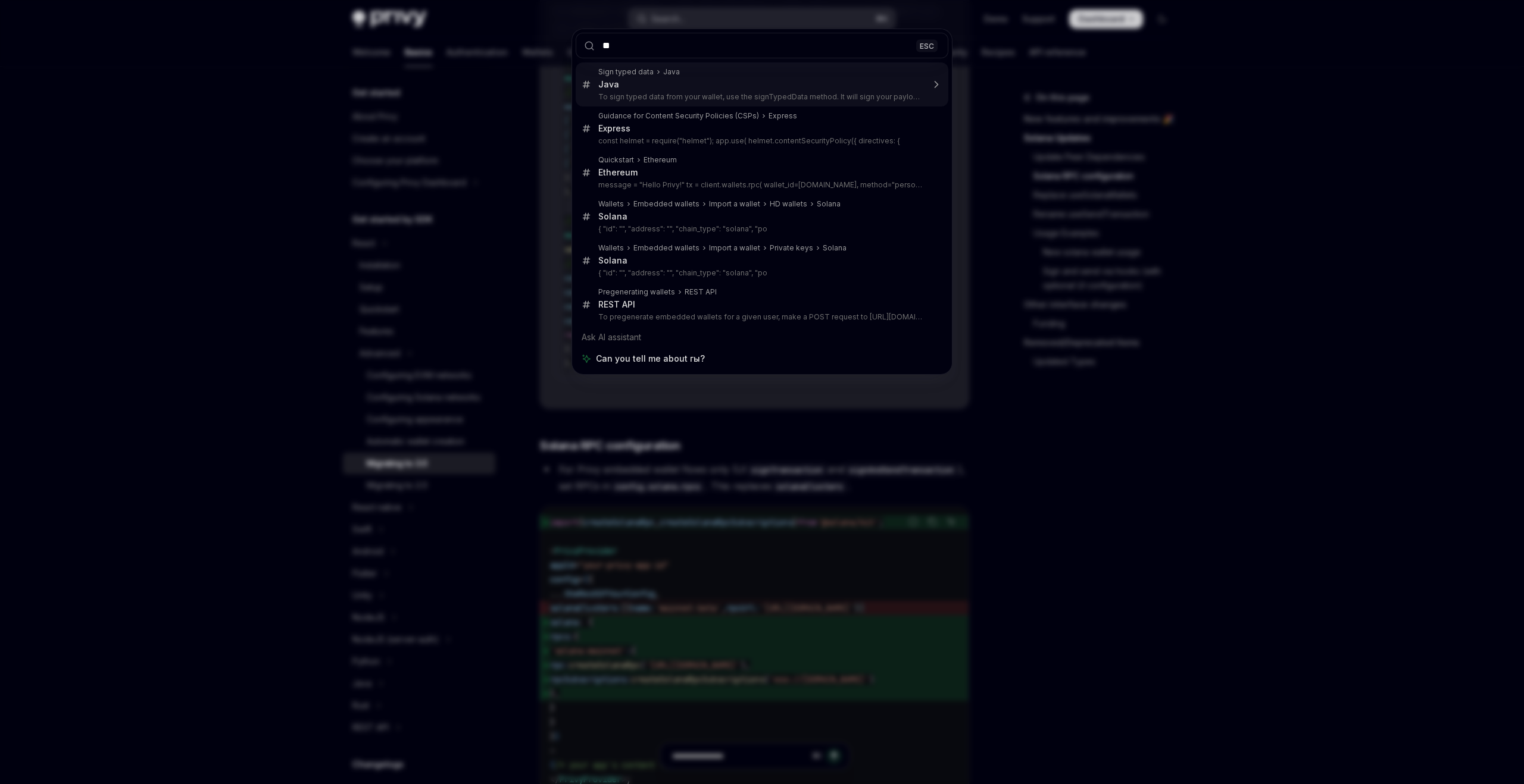
type input "*"
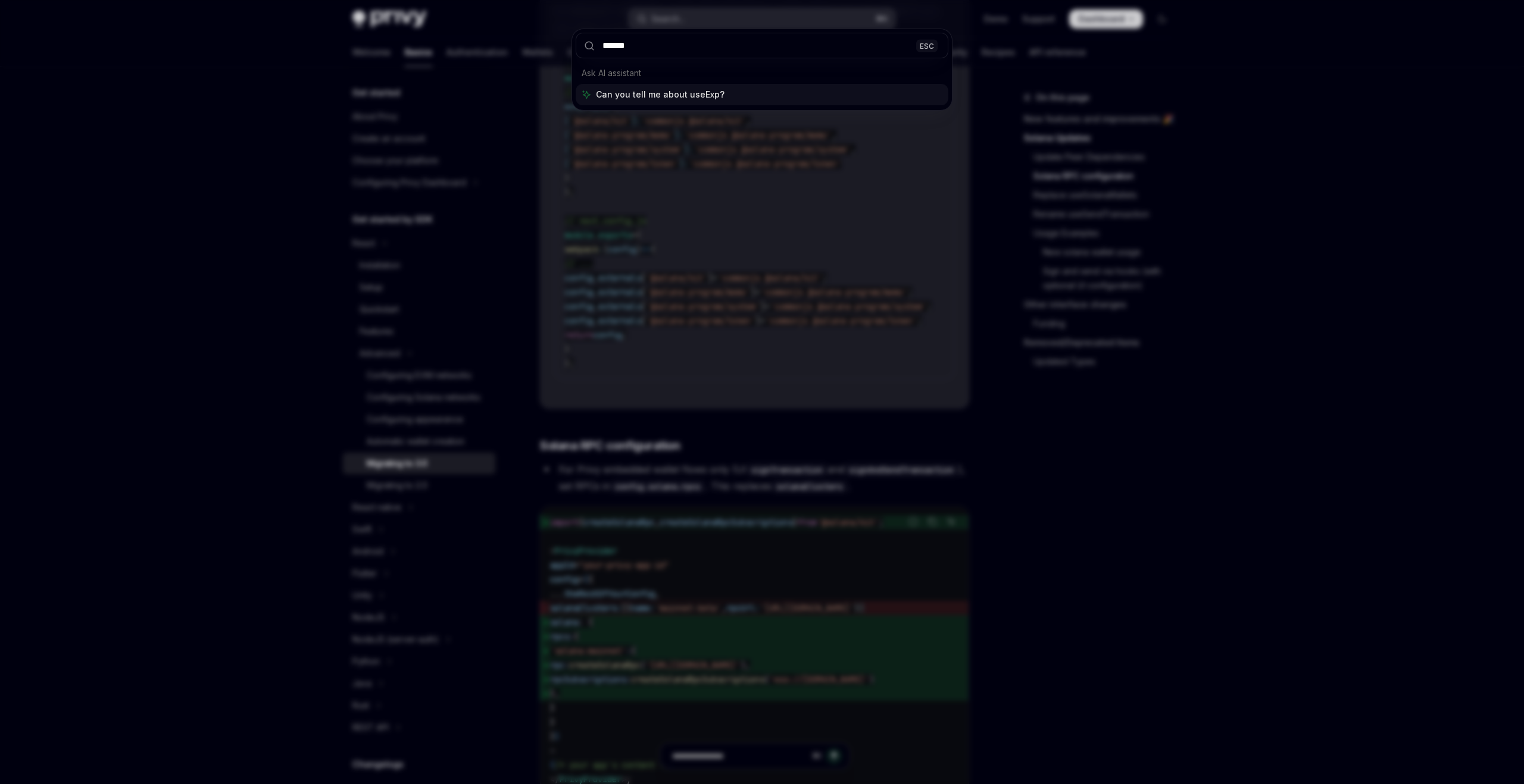
type input "*******"
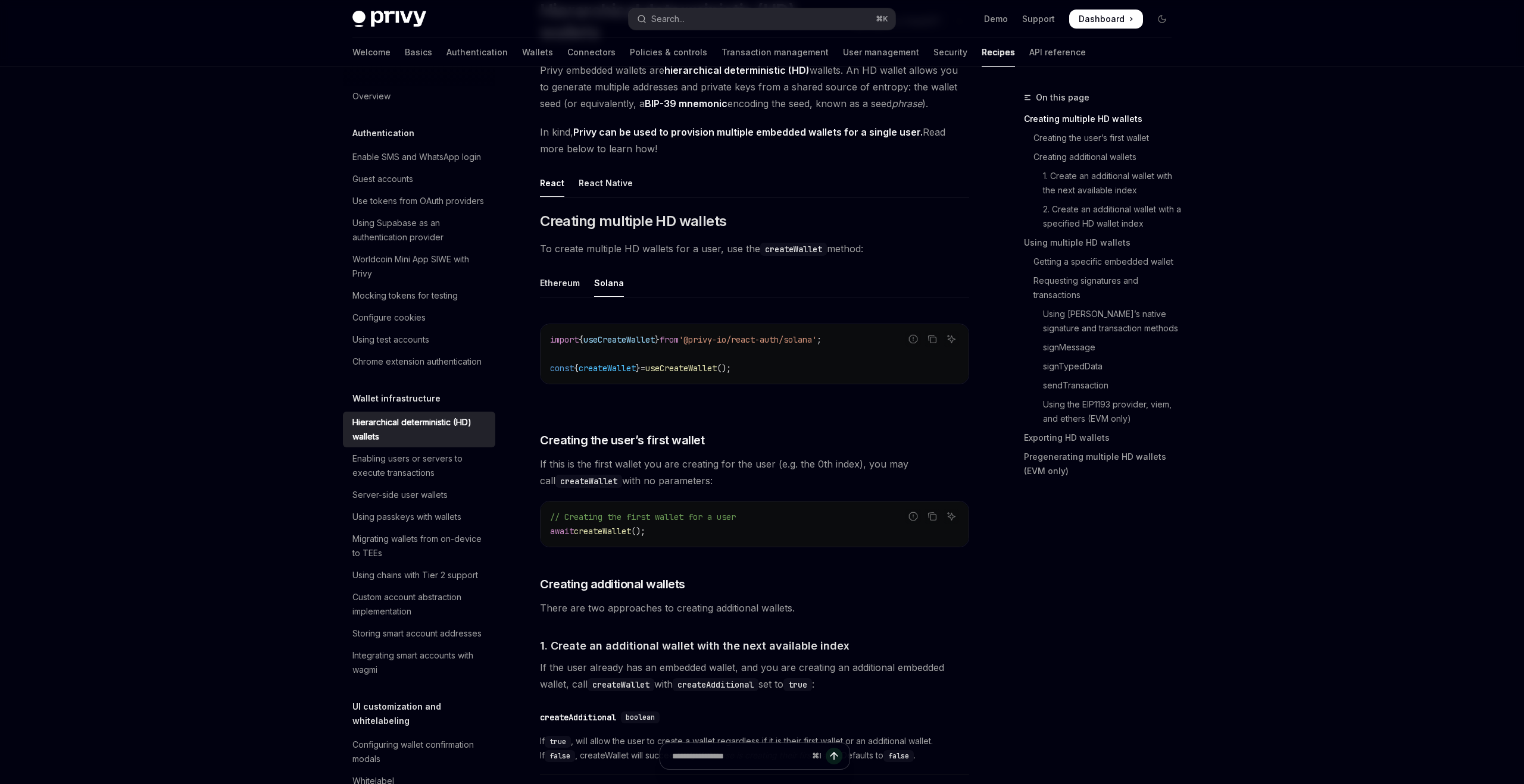
scroll to position [102, 0]
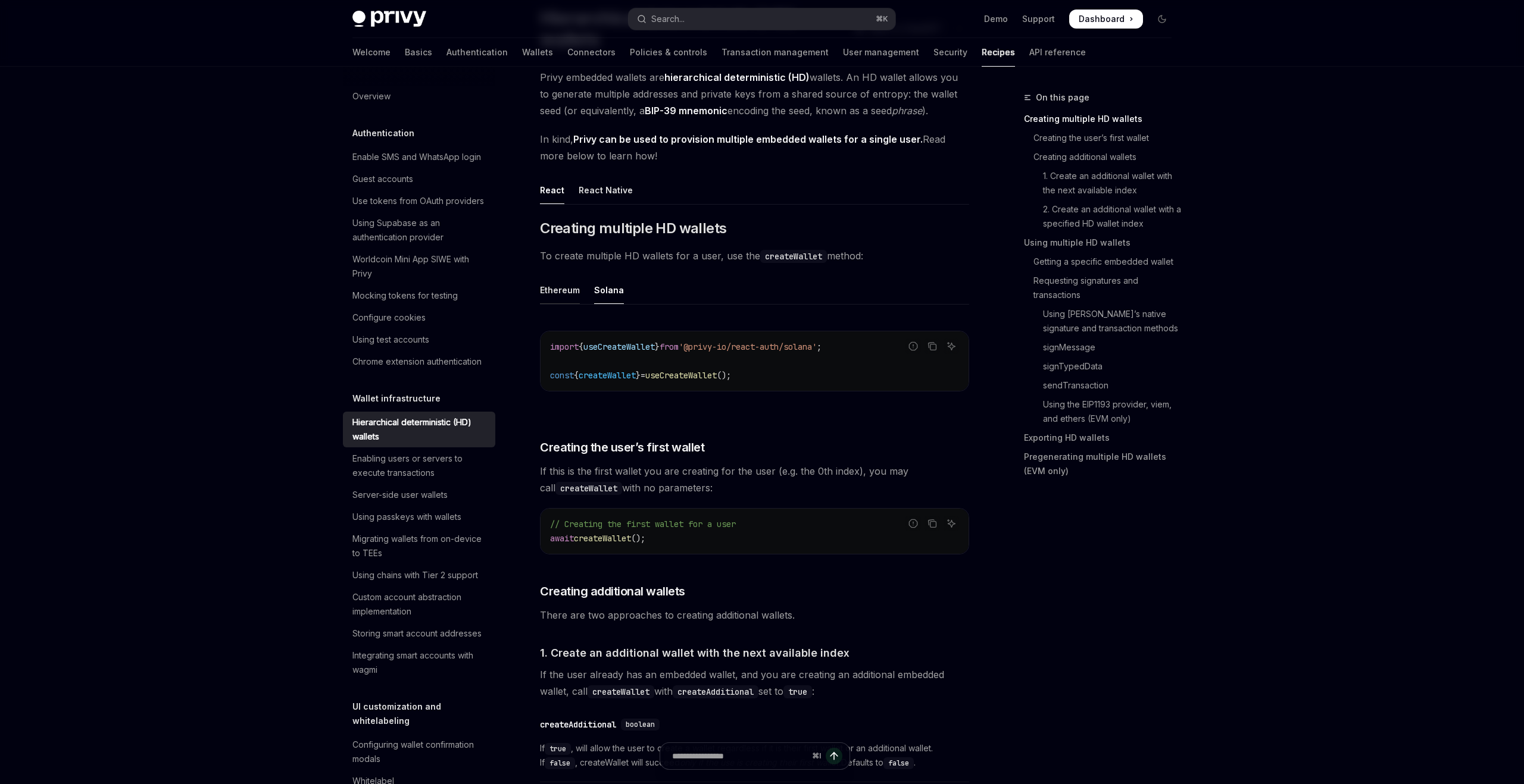
click at [563, 291] on div "Ethereum" at bounding box center [560, 290] width 40 height 28
click at [603, 301] on div "Solana" at bounding box center [609, 290] width 30 height 28
click at [561, 298] on div "Ethereum" at bounding box center [560, 290] width 40 height 28
click at [600, 301] on div "Solana" at bounding box center [609, 290] width 30 height 28
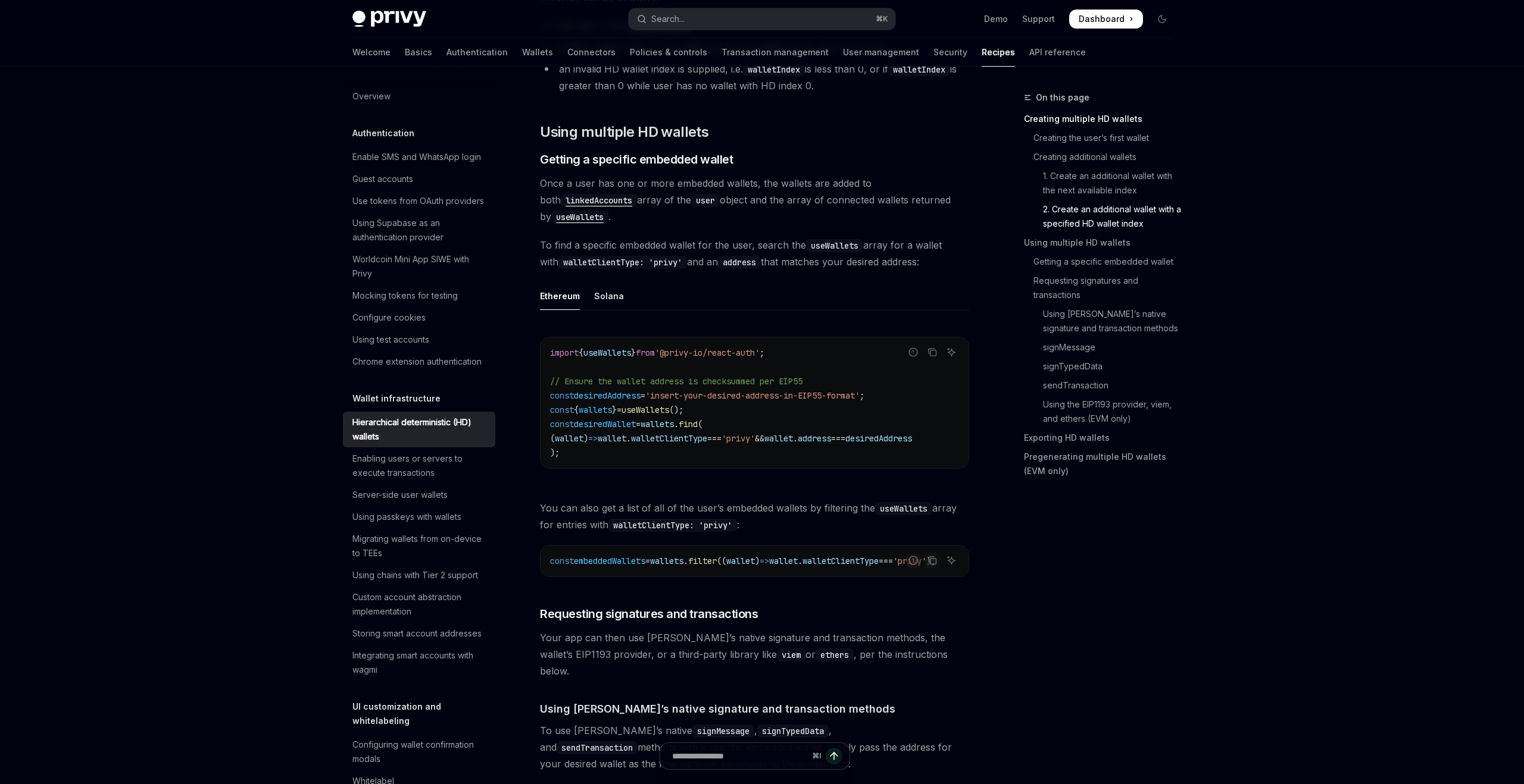
scroll to position [1408, 0]
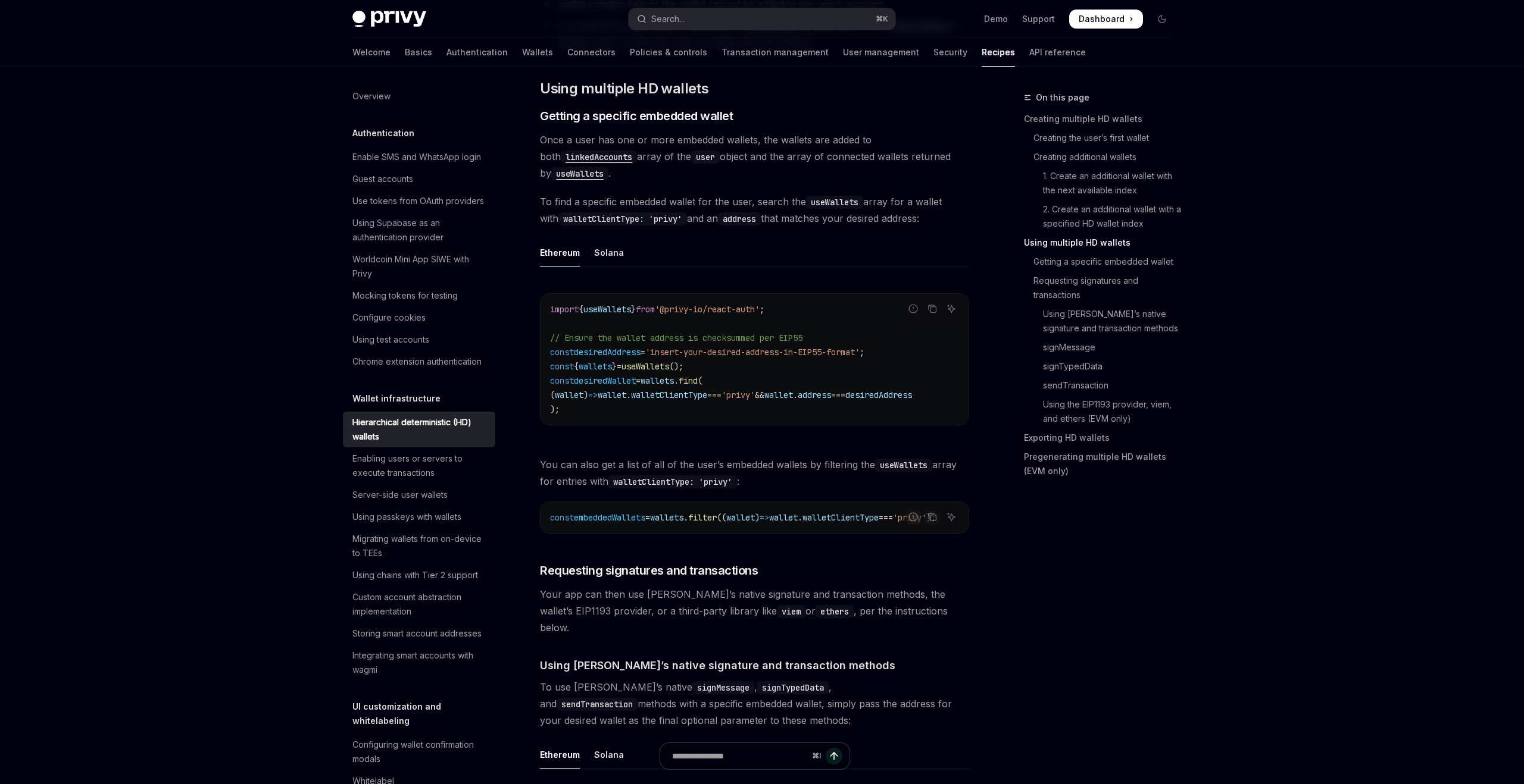
click at [742, 375] on code "import { useWallets } from '@privy-io/react-auth' ; // Ensure the wallet addres…" at bounding box center [754, 359] width 409 height 114
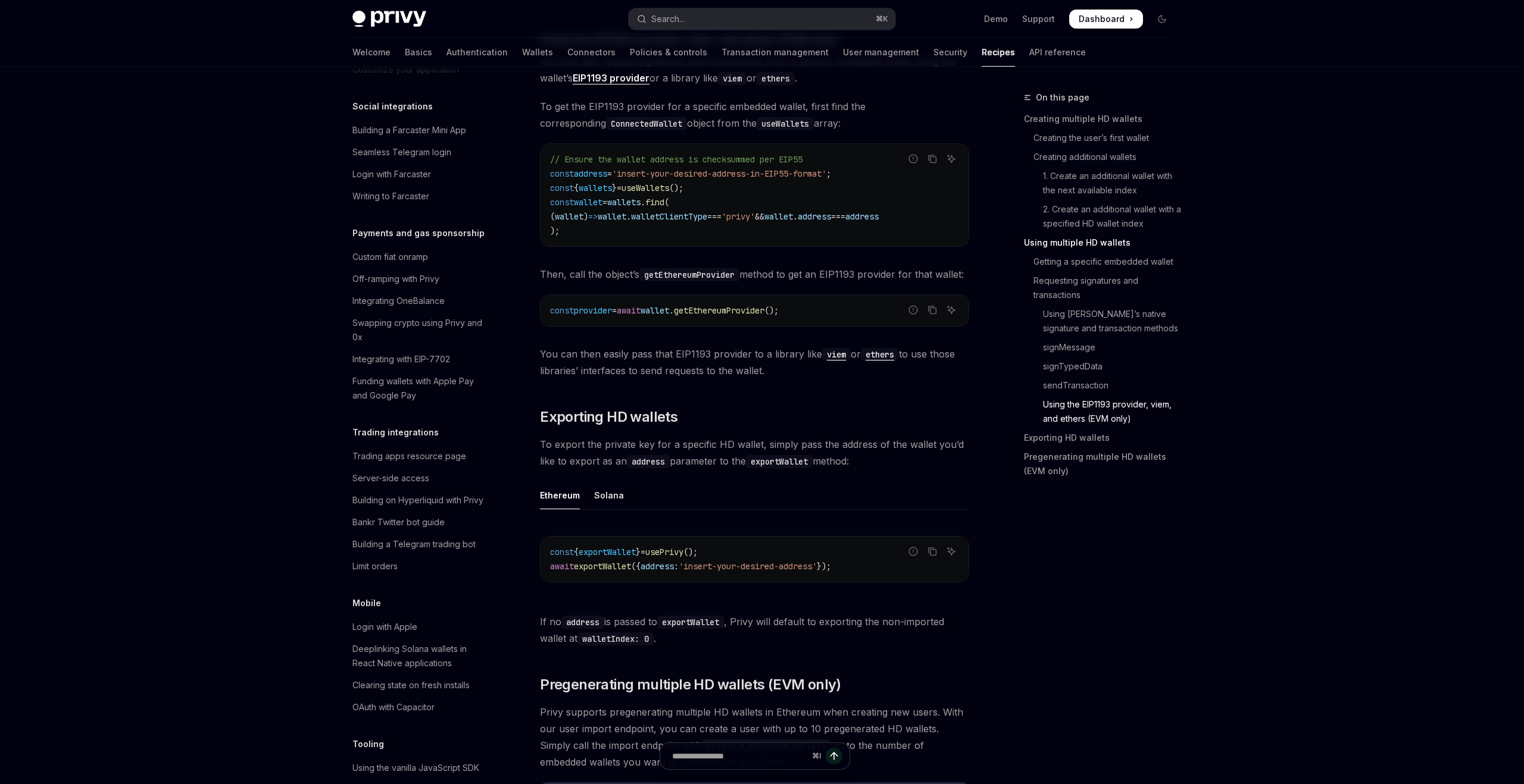
scroll to position [2654, 0]
click at [614, 500] on div "Solana" at bounding box center [609, 494] width 30 height 28
type textarea "*"
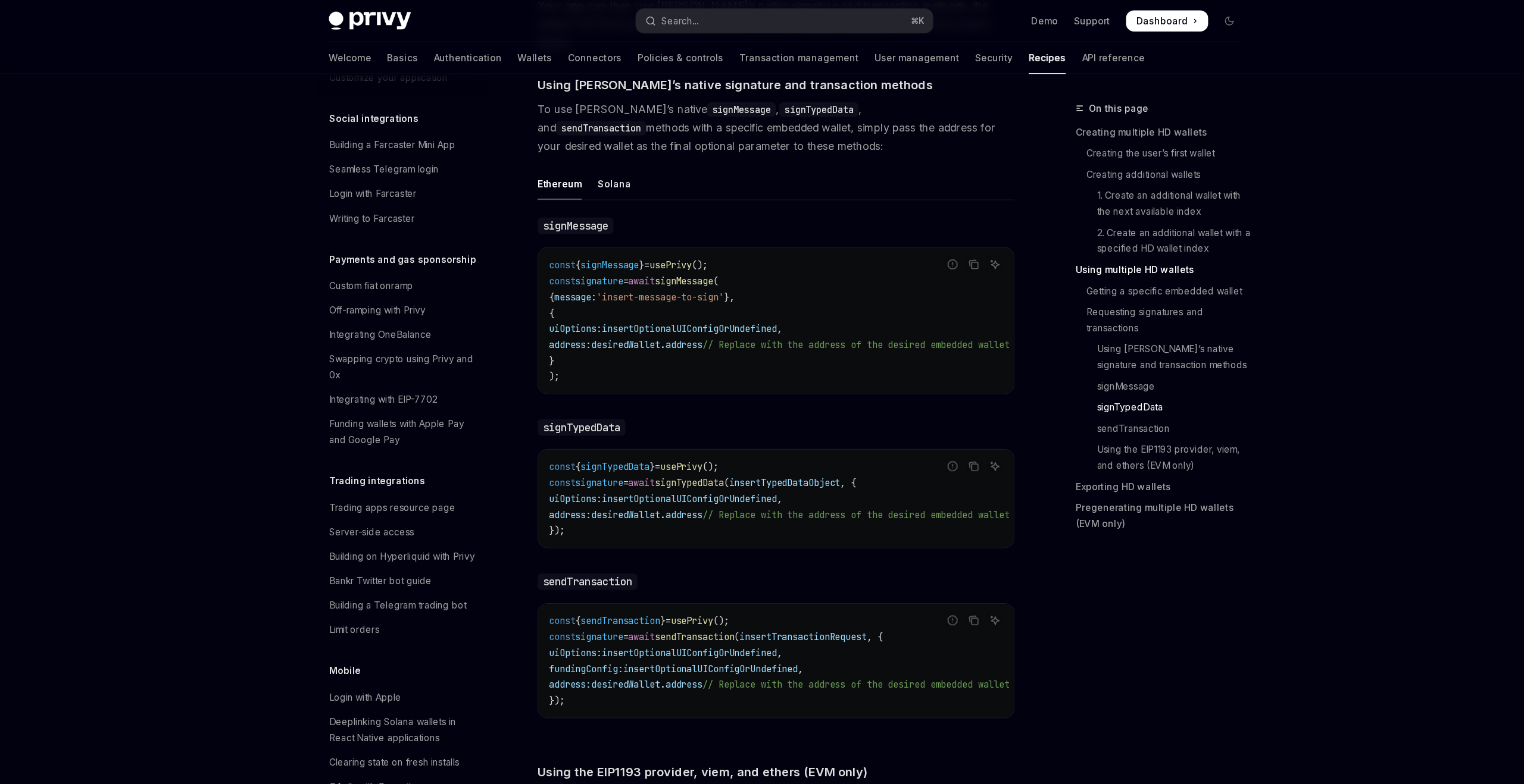
scroll to position [1338, 0]
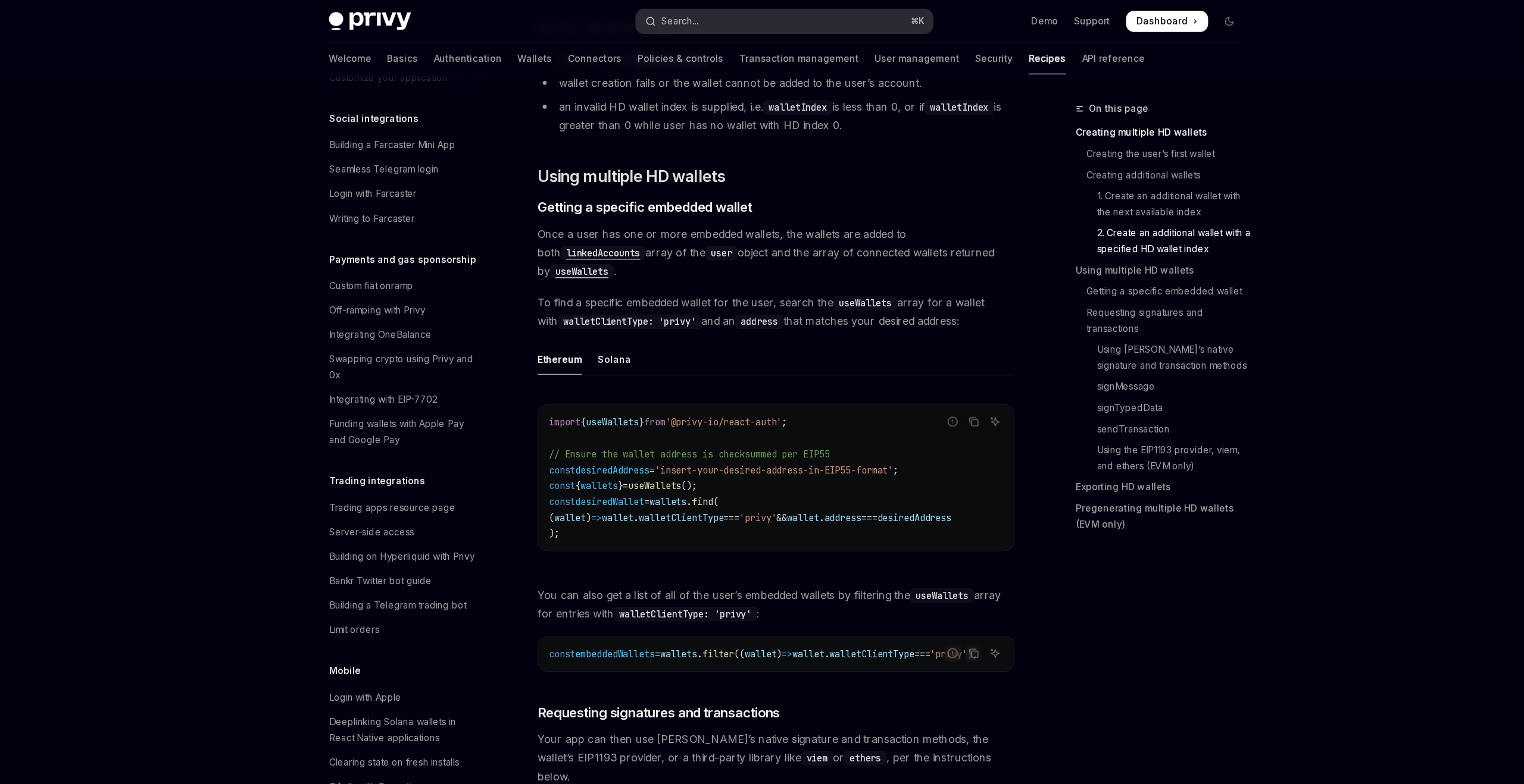
click at [701, 19] on button "Search... ⌘ K" at bounding box center [761, 19] width 266 height 21
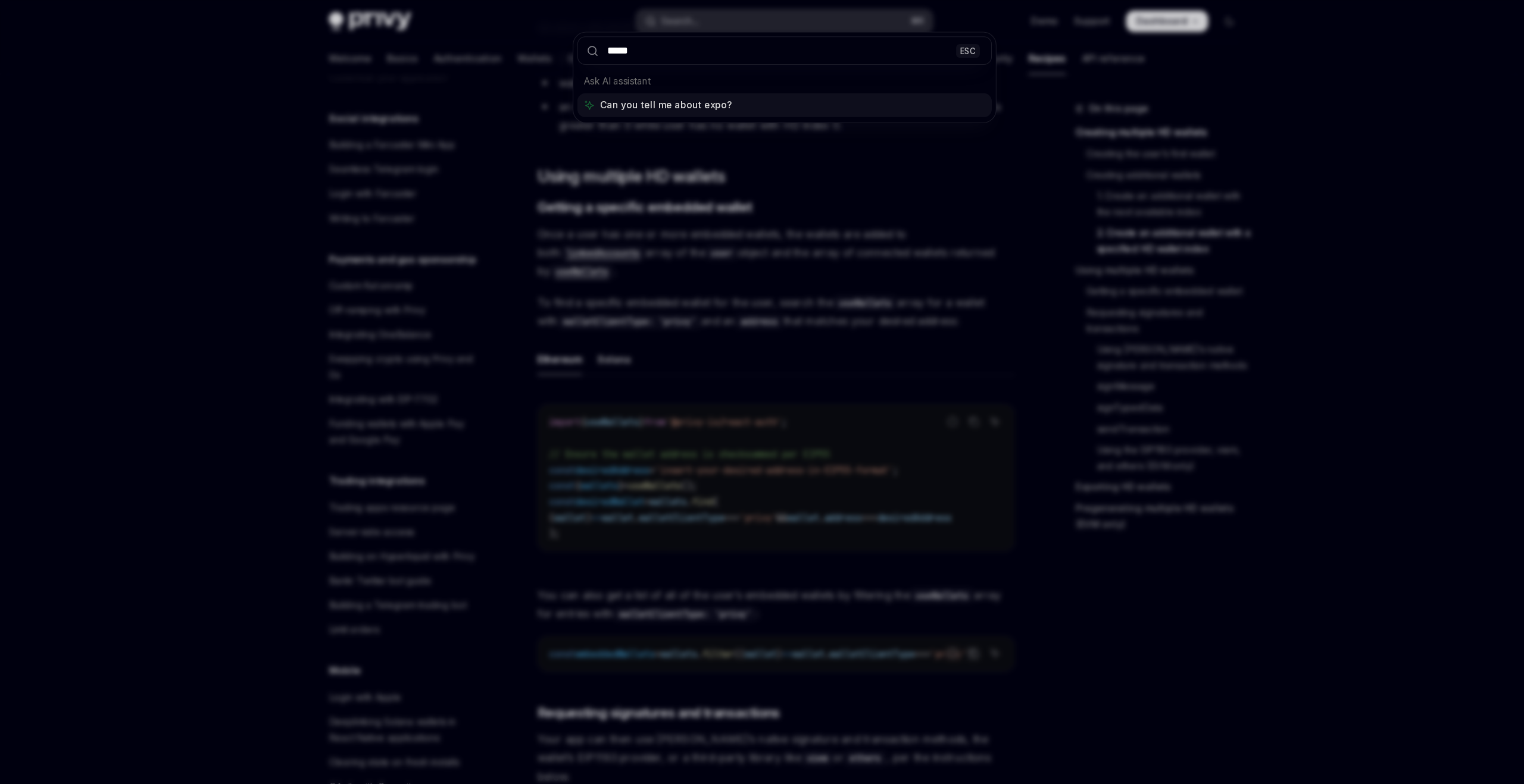
type input "******"
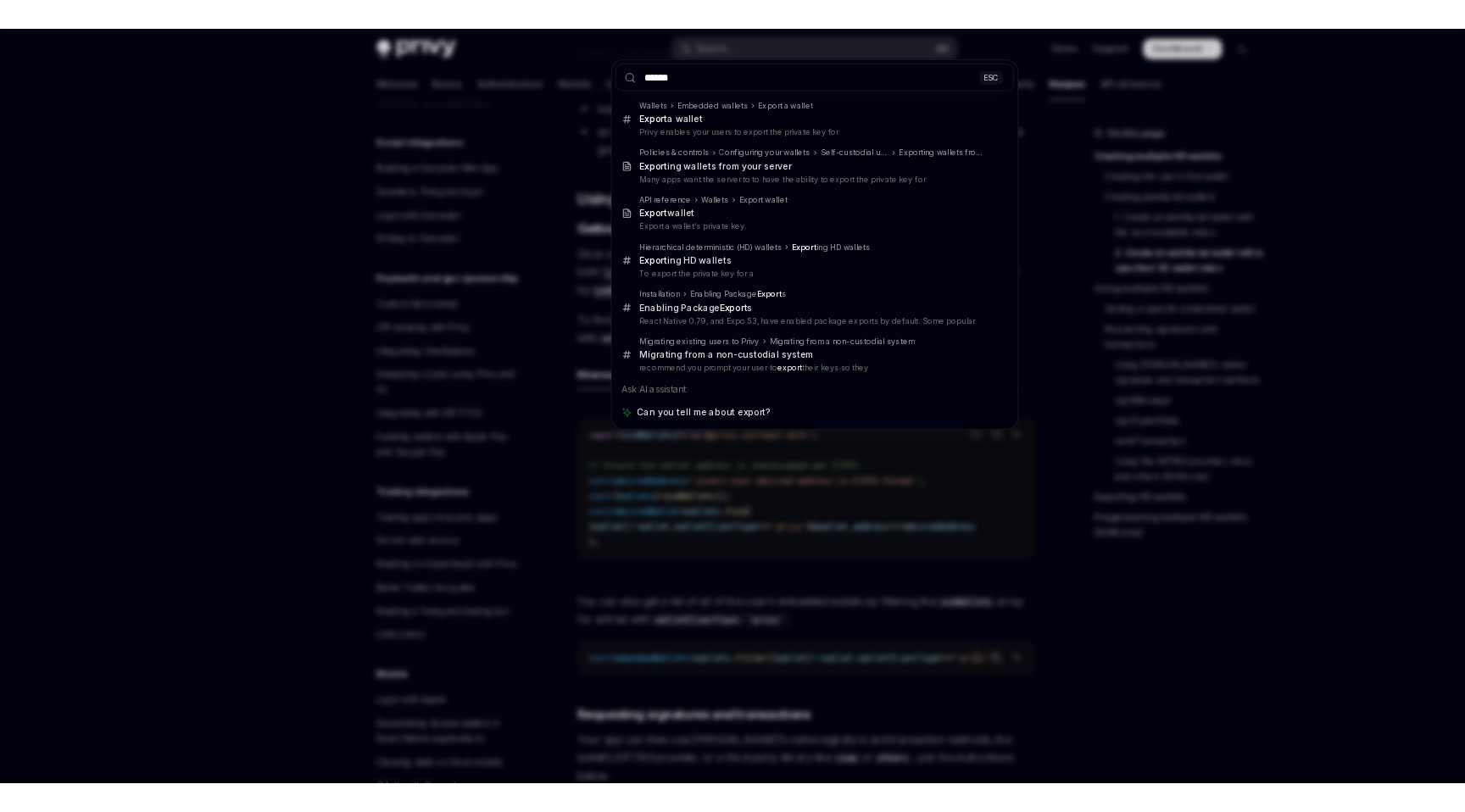
scroll to position [1318, 0]
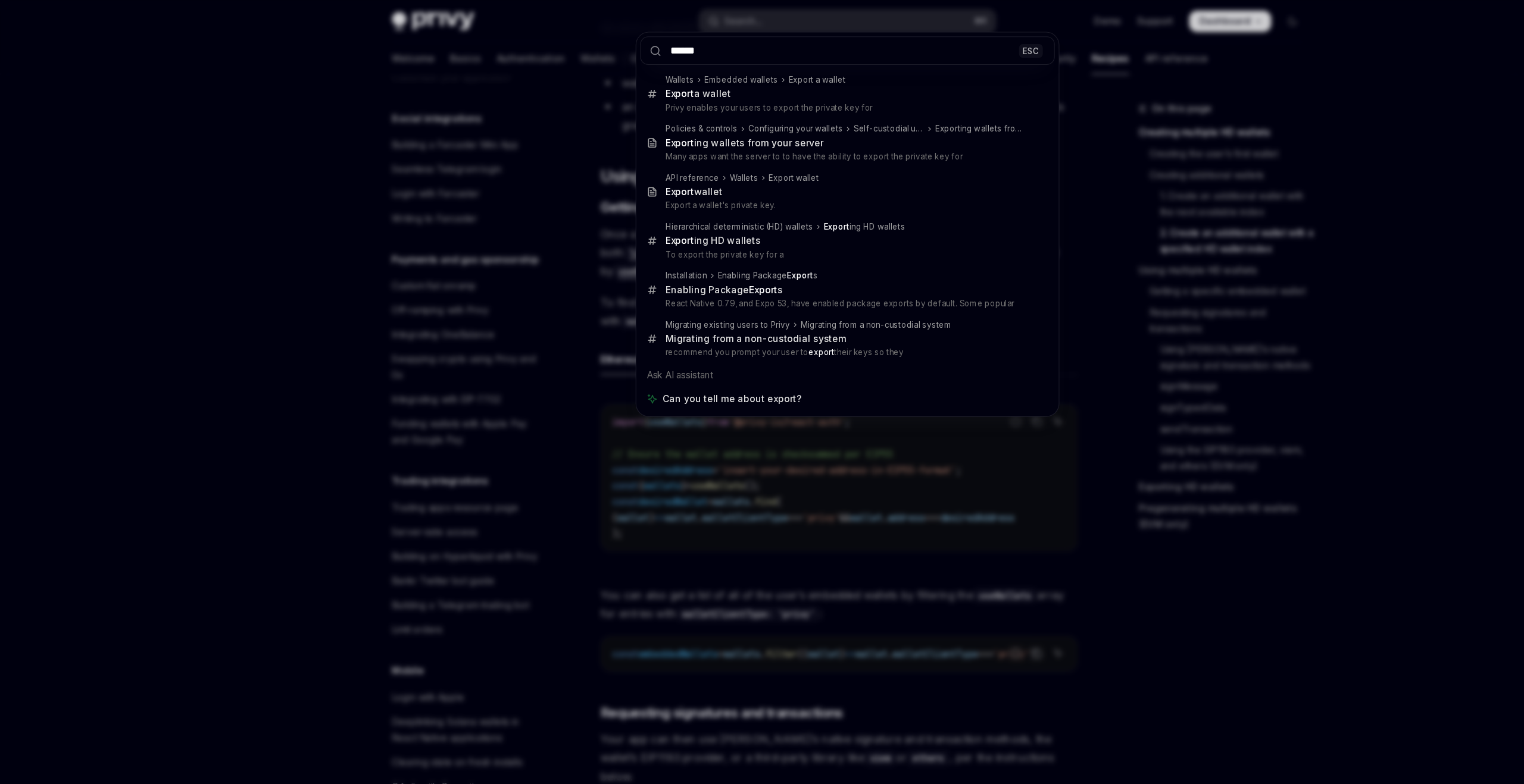
type textarea "*"
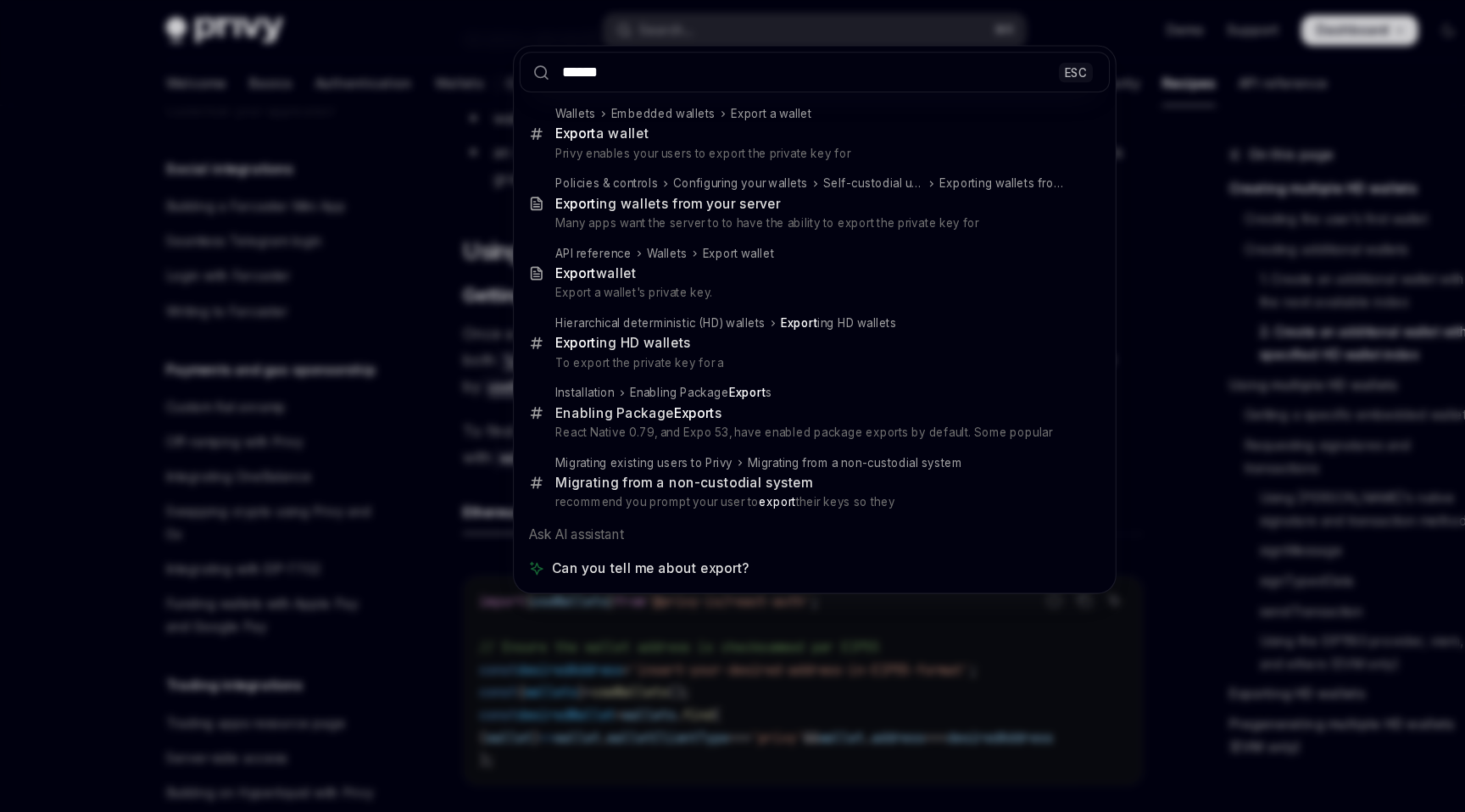
type input "******"
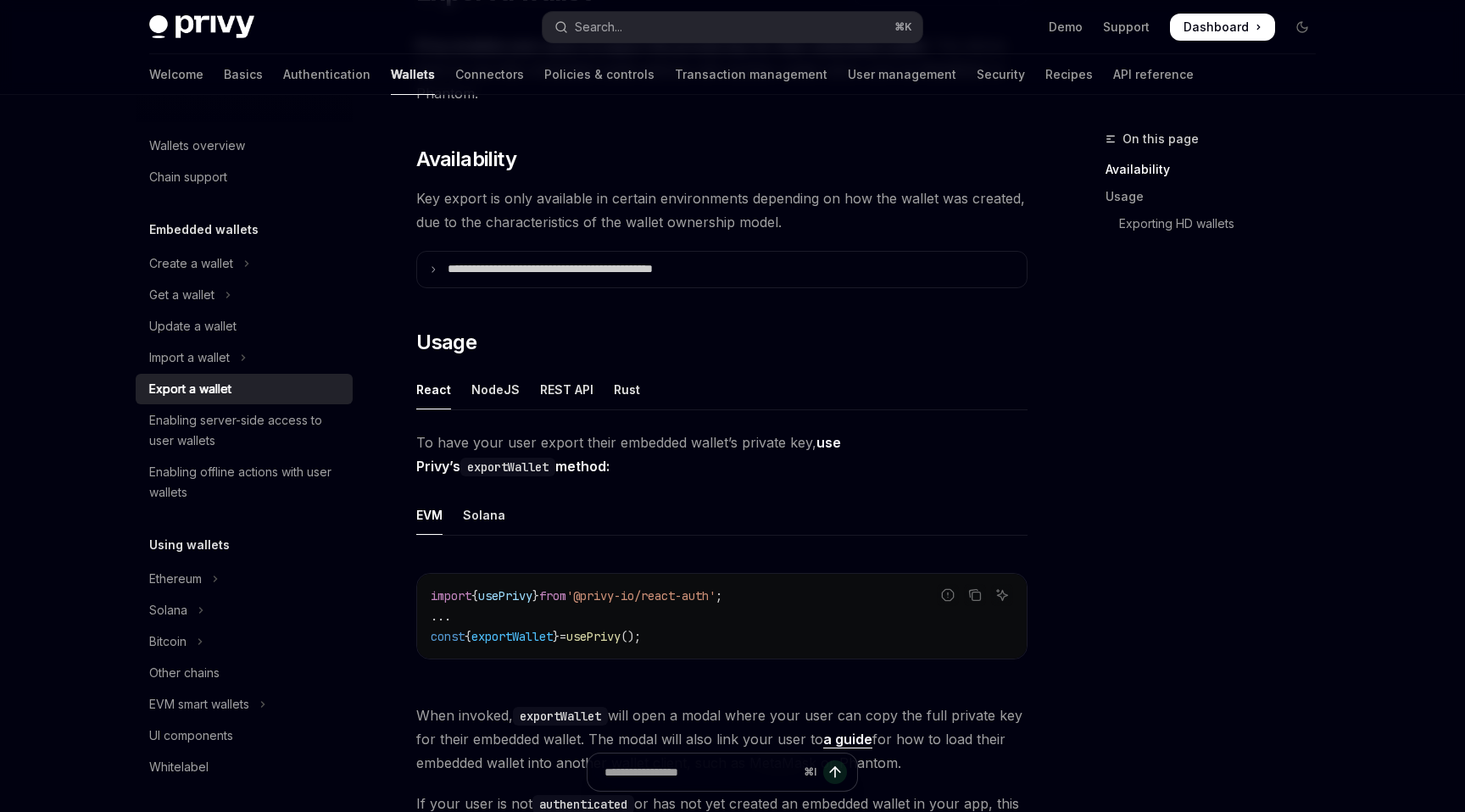
scroll to position [182, 0]
click at [489, 516] on div "Solana" at bounding box center [484, 512] width 43 height 40
click at [434, 513] on div "EVM" at bounding box center [429, 512] width 27 height 40
click at [470, 513] on div "Solana" at bounding box center [484, 512] width 43 height 40
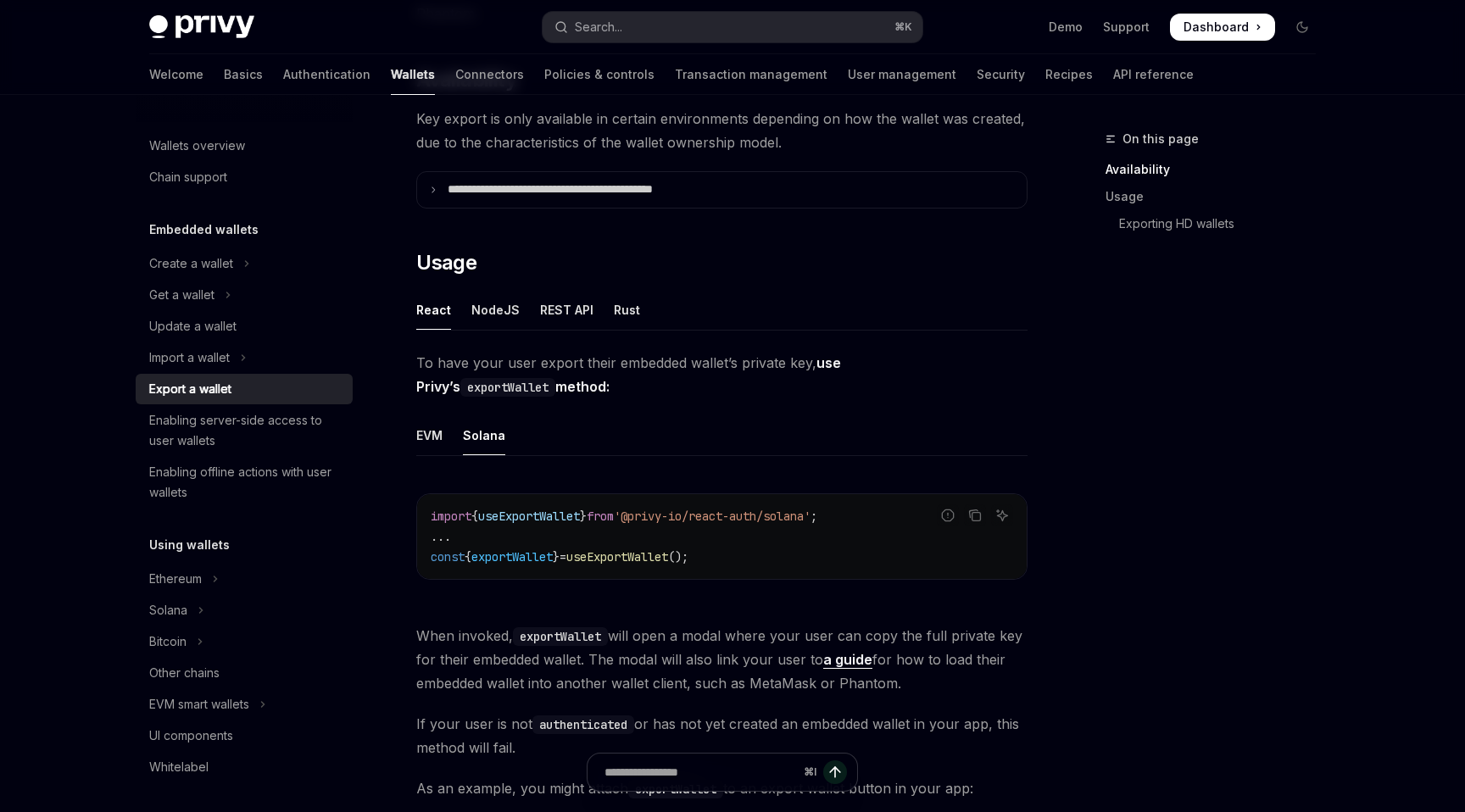
scroll to position [281, 0]
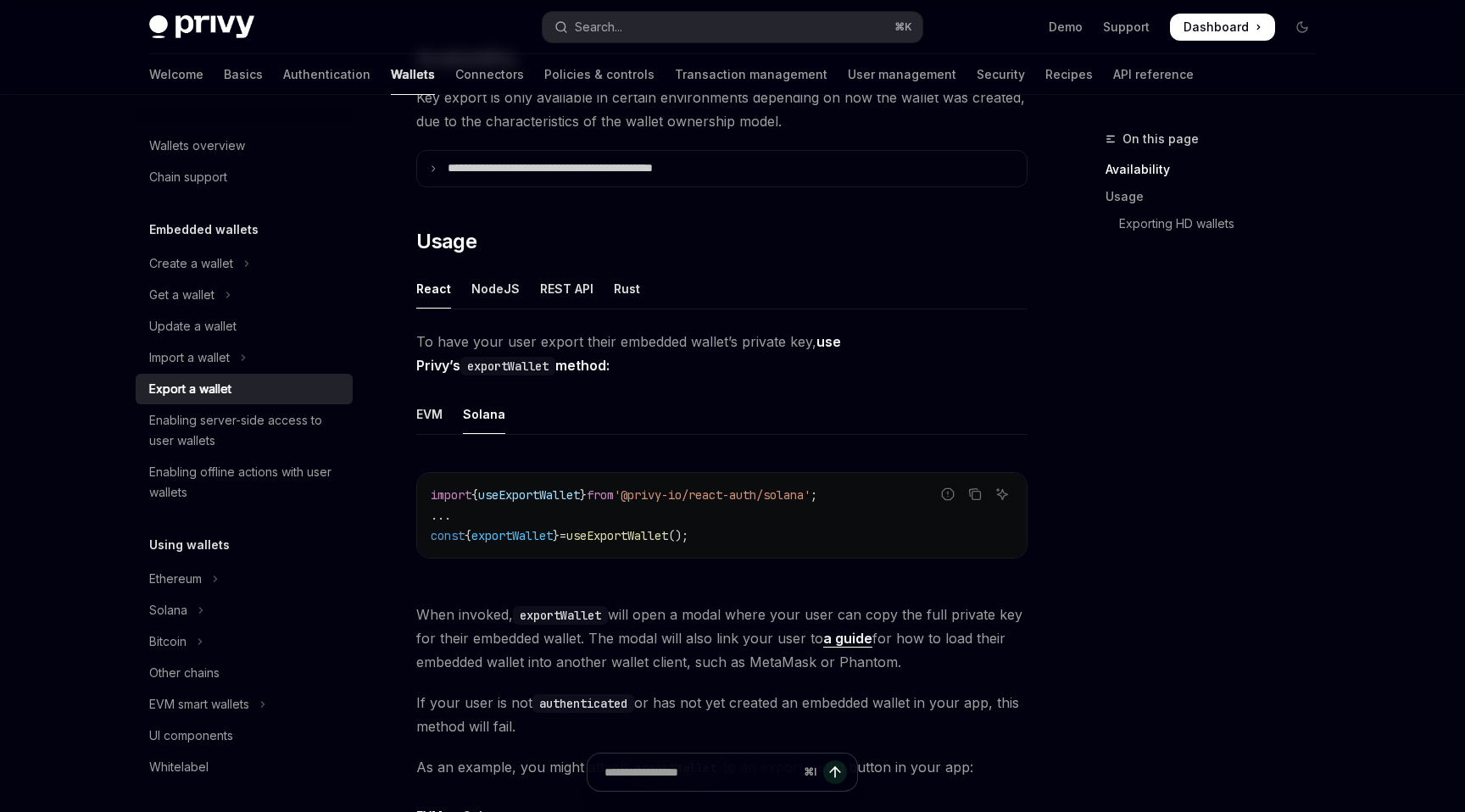
click at [586, 498] on span "}" at bounding box center [584, 495] width 7 height 15
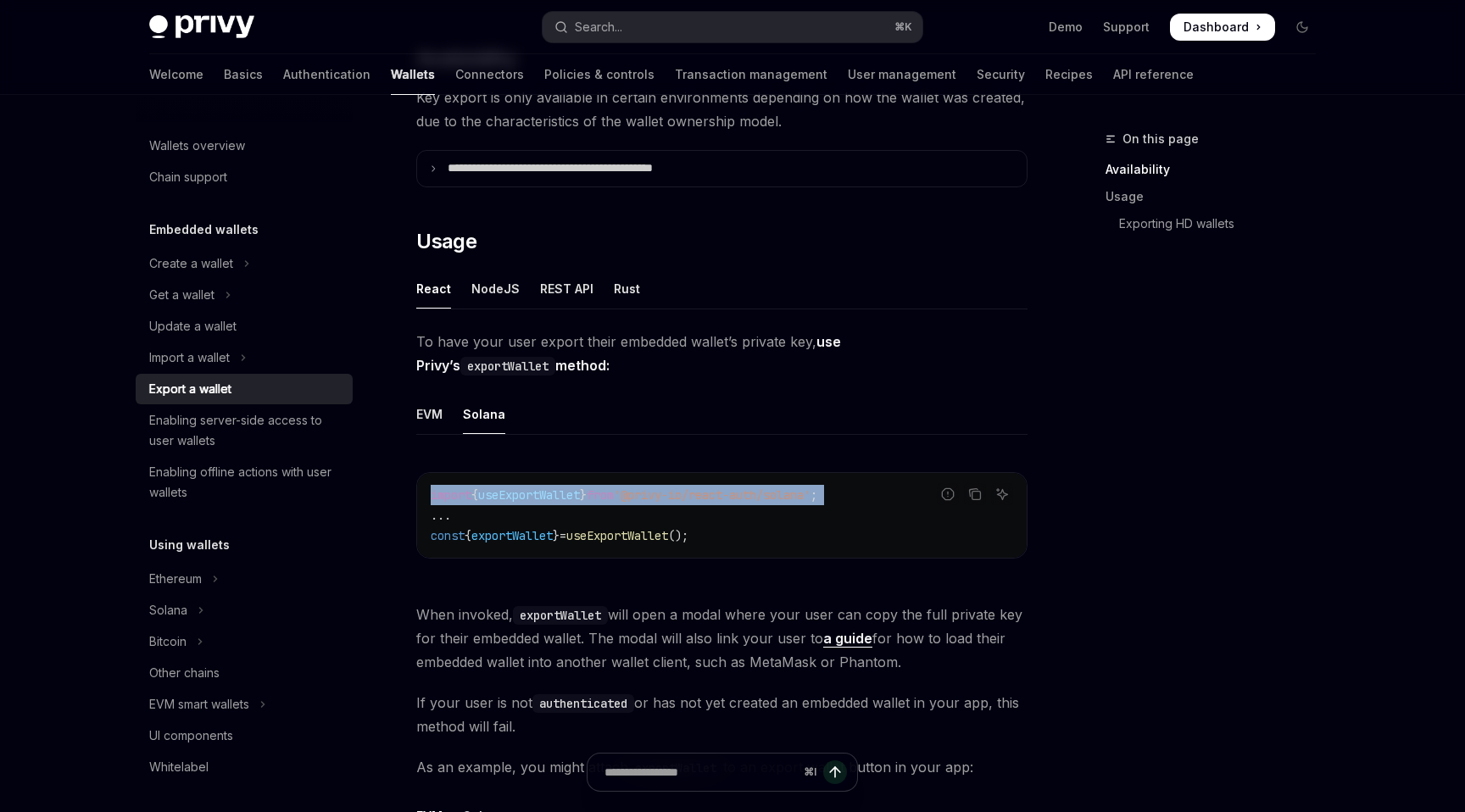
click at [586, 498] on span "}" at bounding box center [584, 495] width 7 height 15
copy code "import { useExportWallet } from '@privy-io/react-auth/solana' ;"
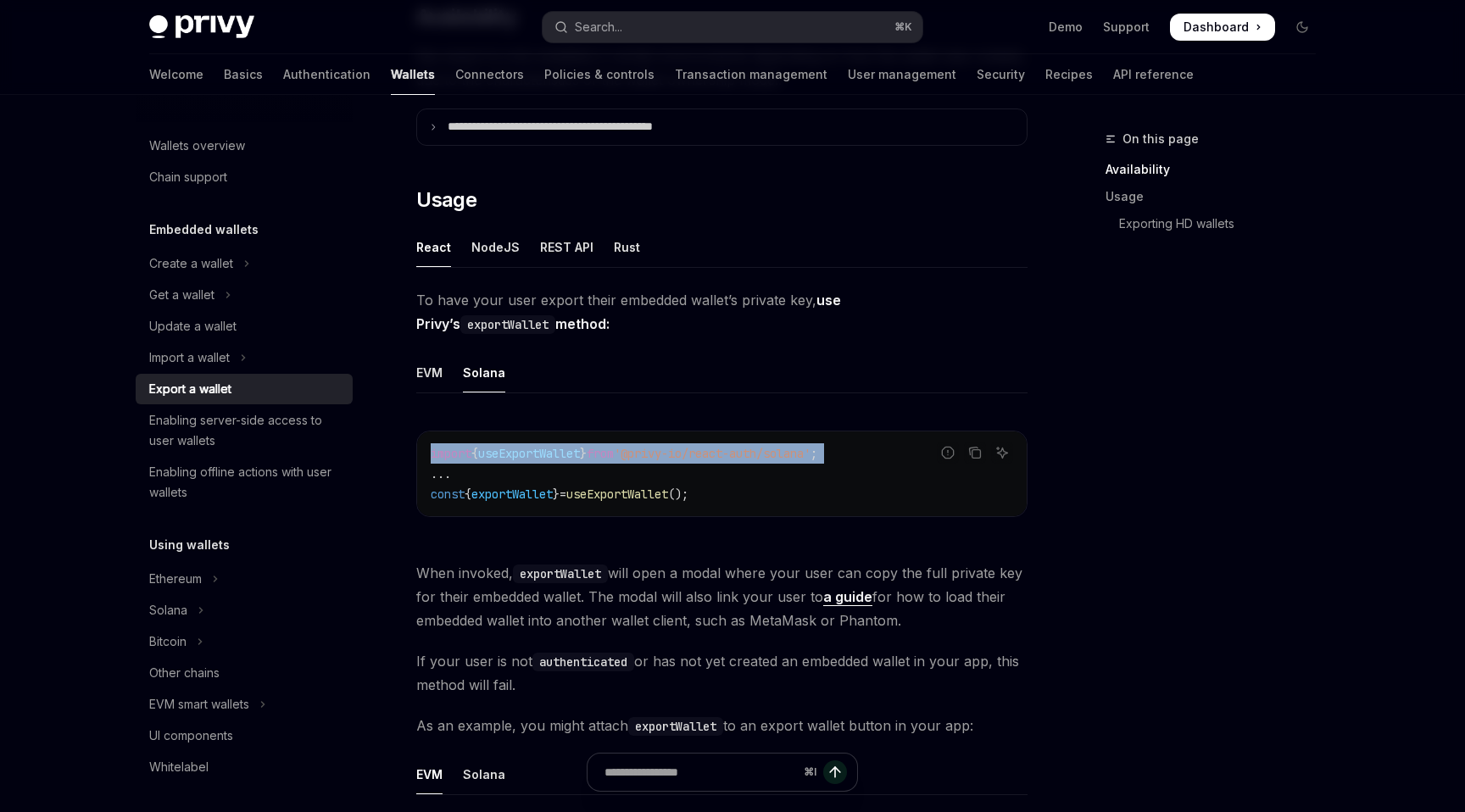
scroll to position [0, 0]
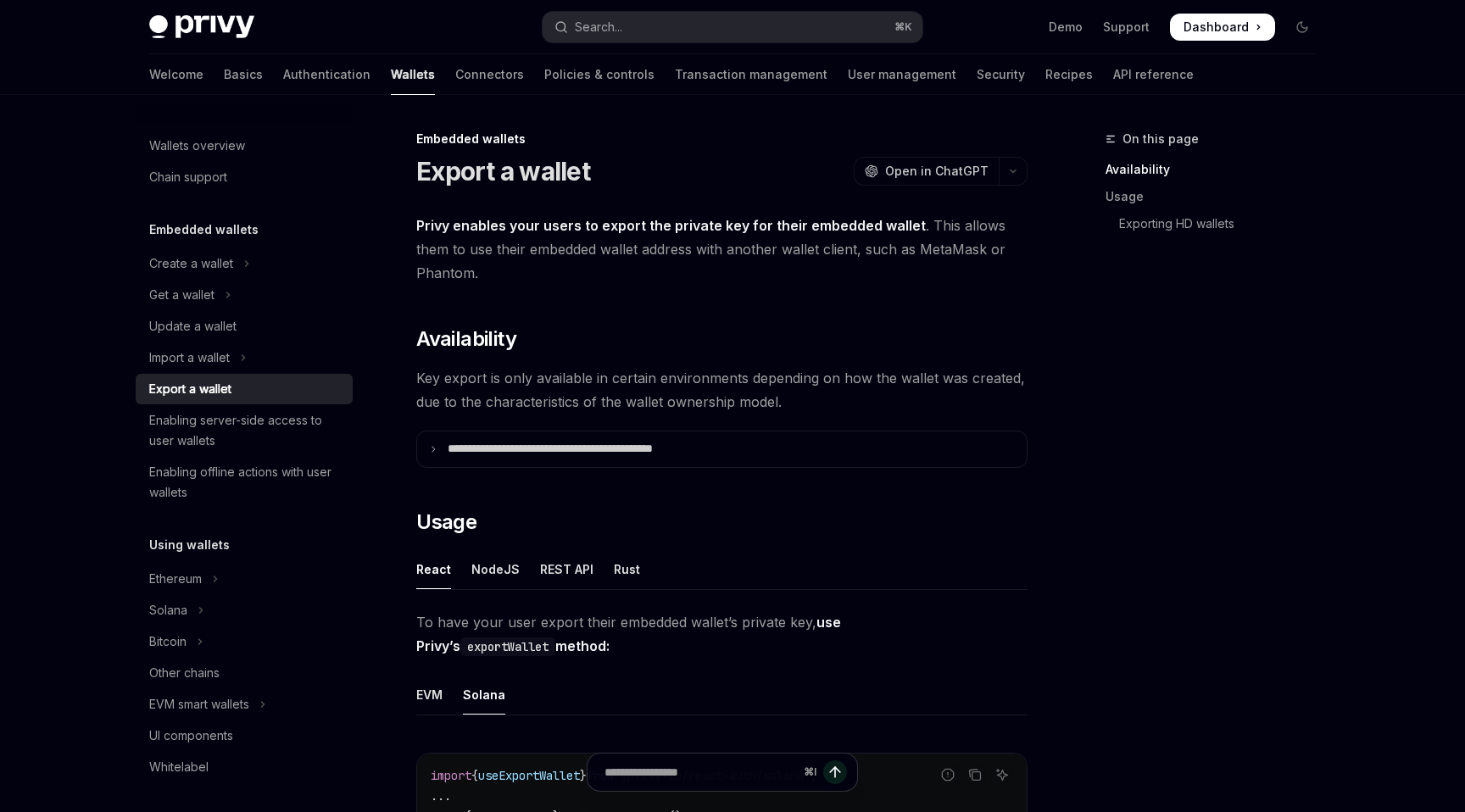
click at [1098, 33] on ul "Demo Support Dashboard Dashboard" at bounding box center [1161, 27] width 227 height 28
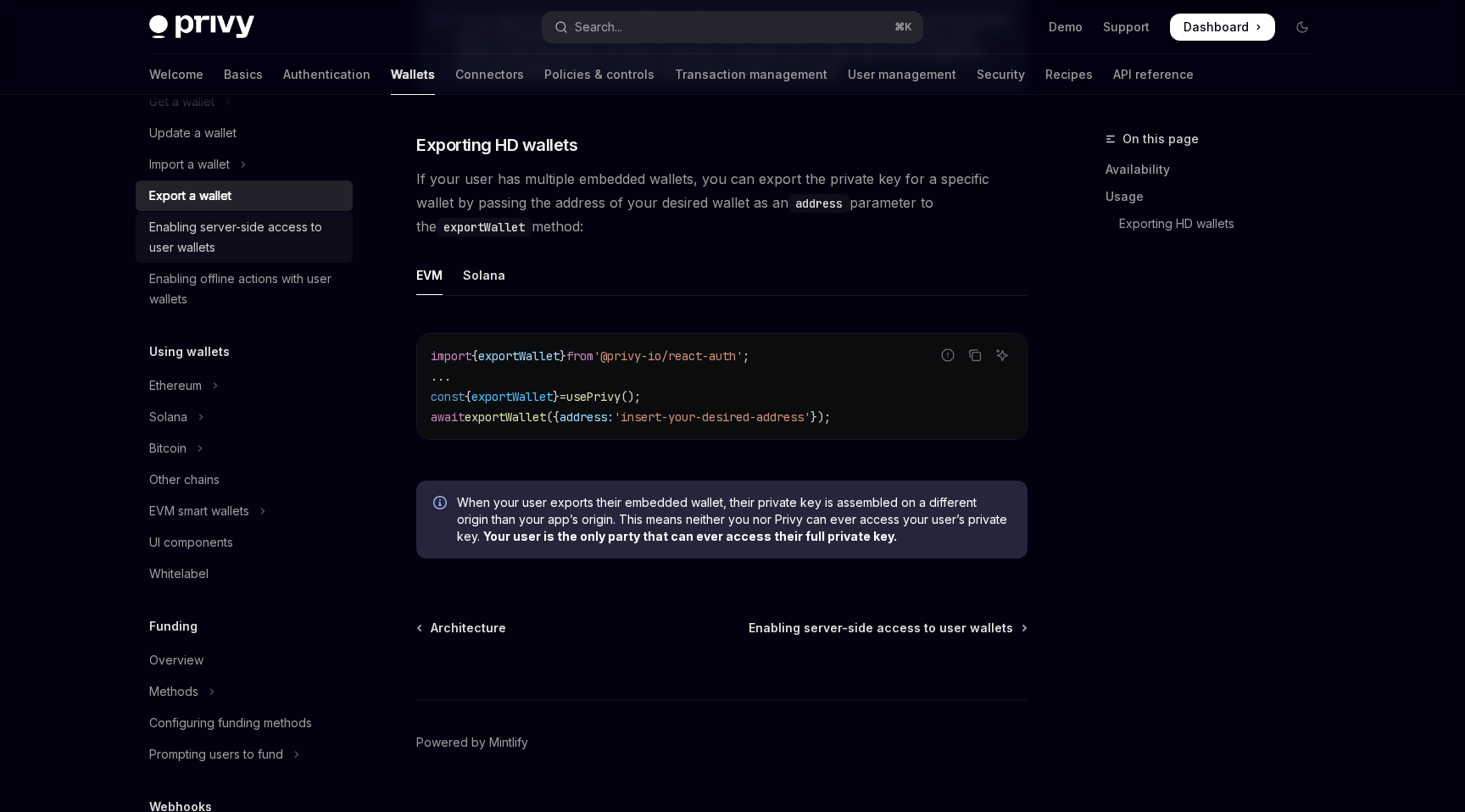
scroll to position [195, 0]
click at [211, 415] on button "Solana" at bounding box center [244, 415] width 217 height 30
type textarea "*"
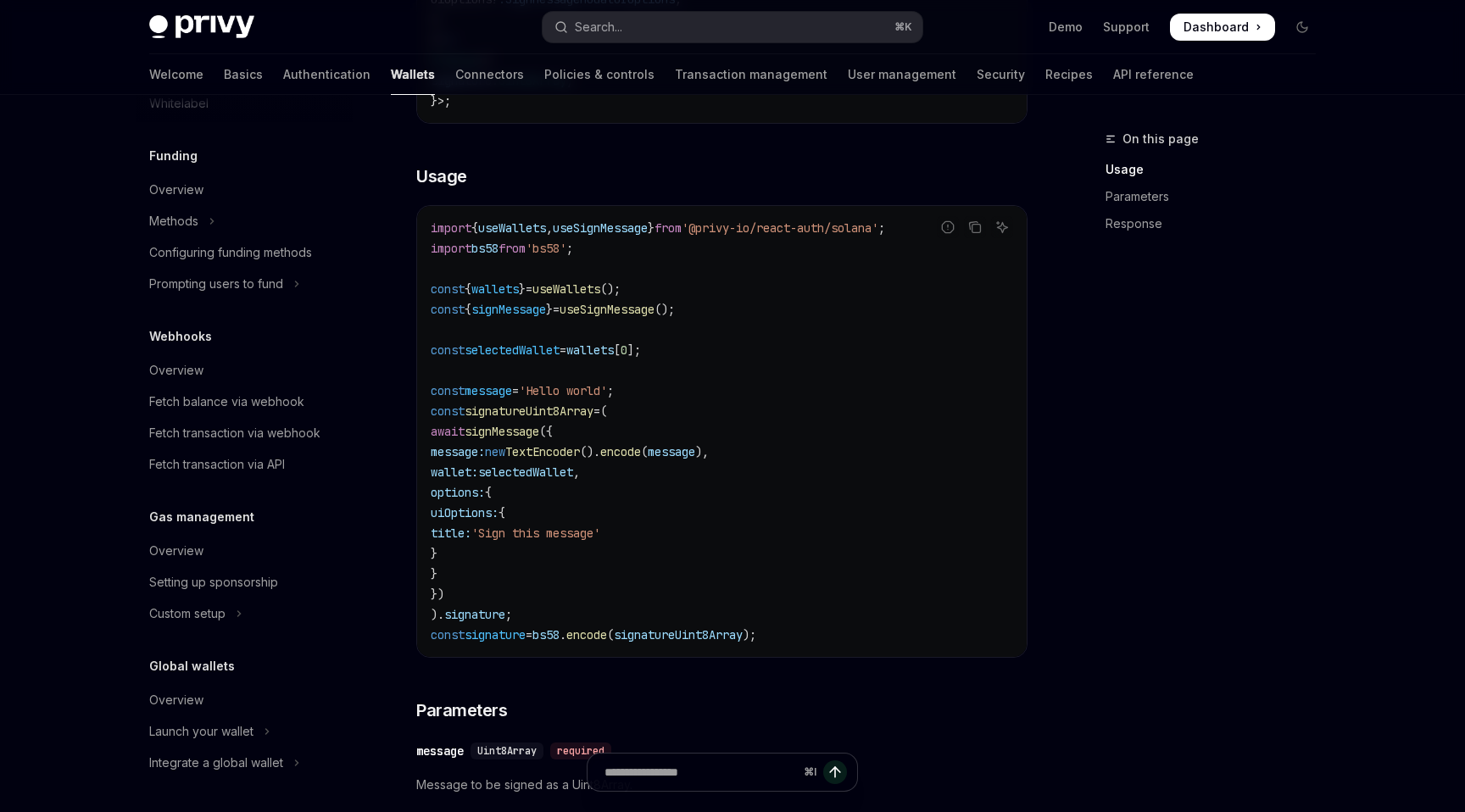
scroll to position [518, 0]
